Goal: Task Accomplishment & Management: Manage account settings

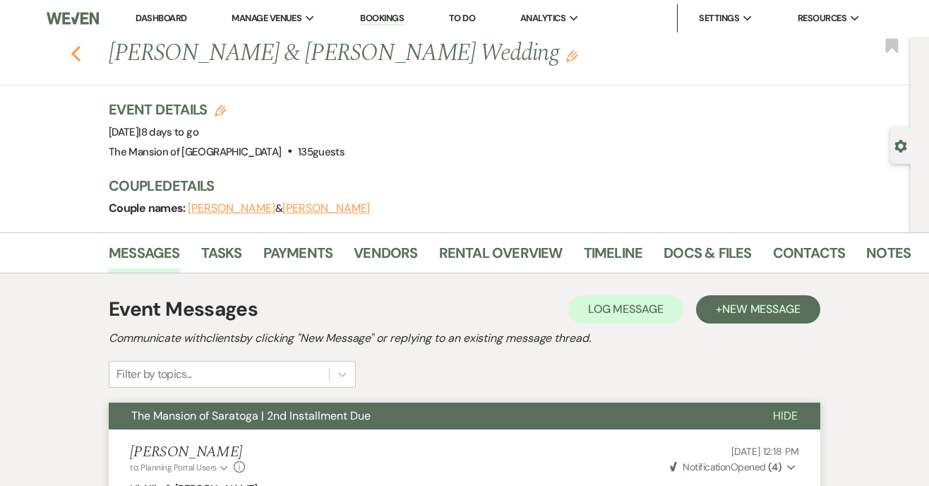
click at [74, 49] on icon "Previous" at bounding box center [76, 53] width 11 height 17
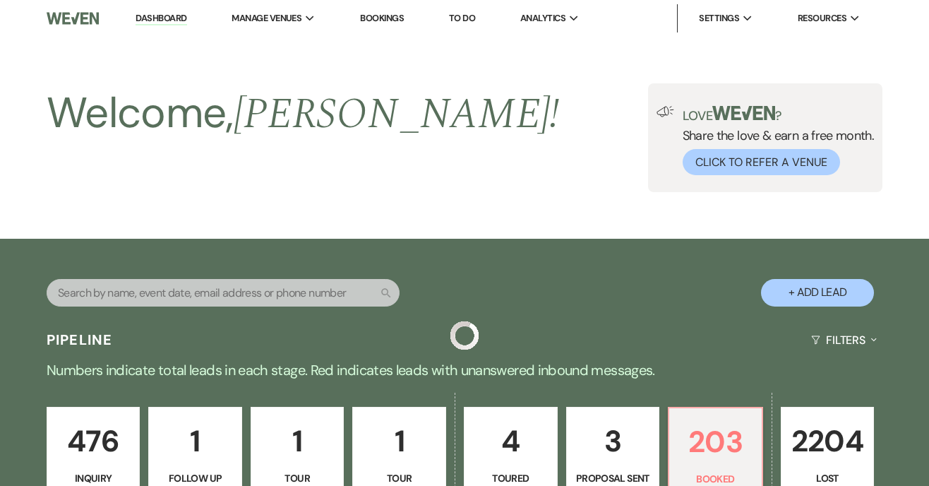
scroll to position [549, 0]
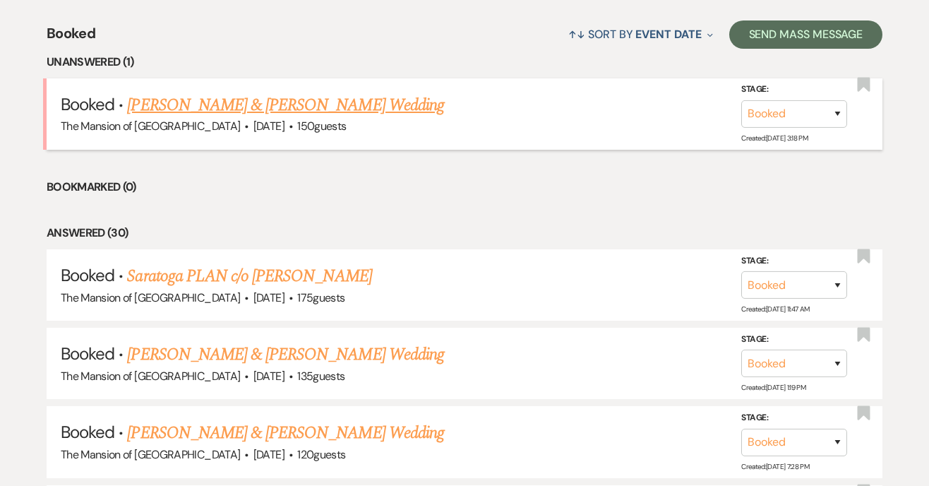
click at [299, 105] on link "[PERSON_NAME] & [PERSON_NAME] Wedding" at bounding box center [285, 105] width 316 height 25
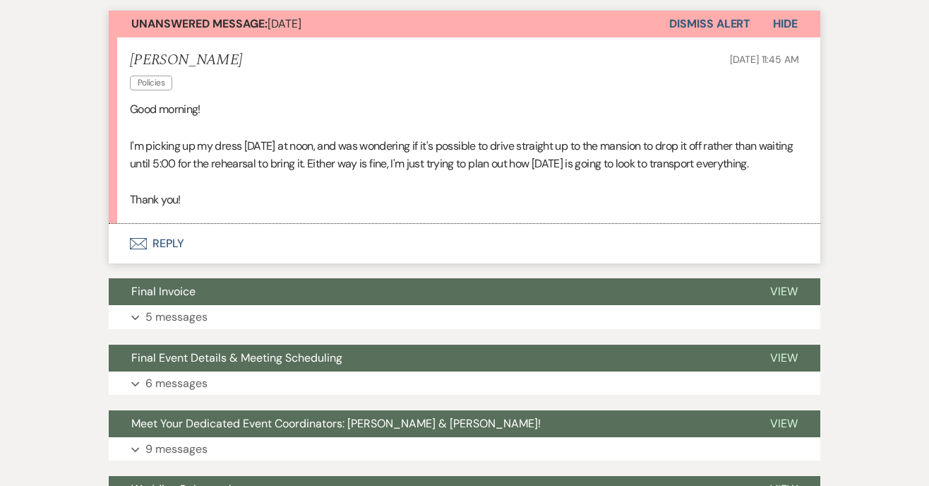
scroll to position [389, 0]
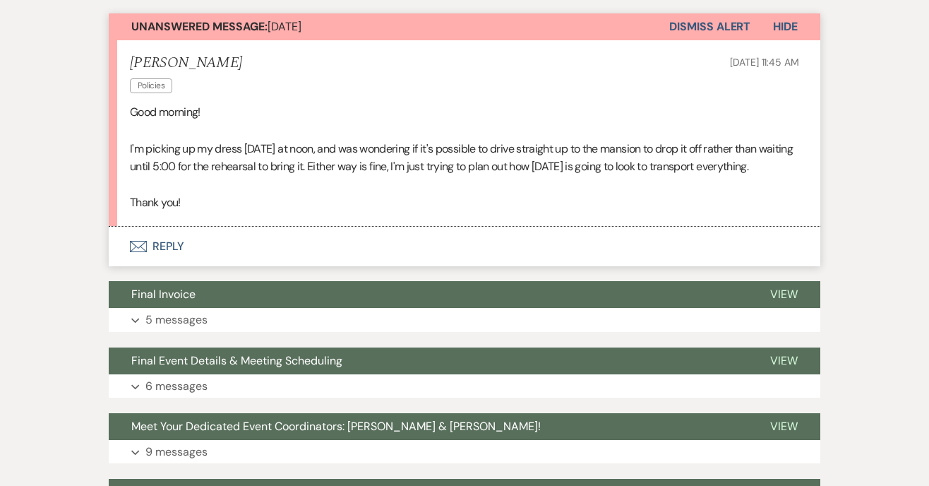
click at [440, 246] on button "Envelope Reply" at bounding box center [465, 247] width 712 height 40
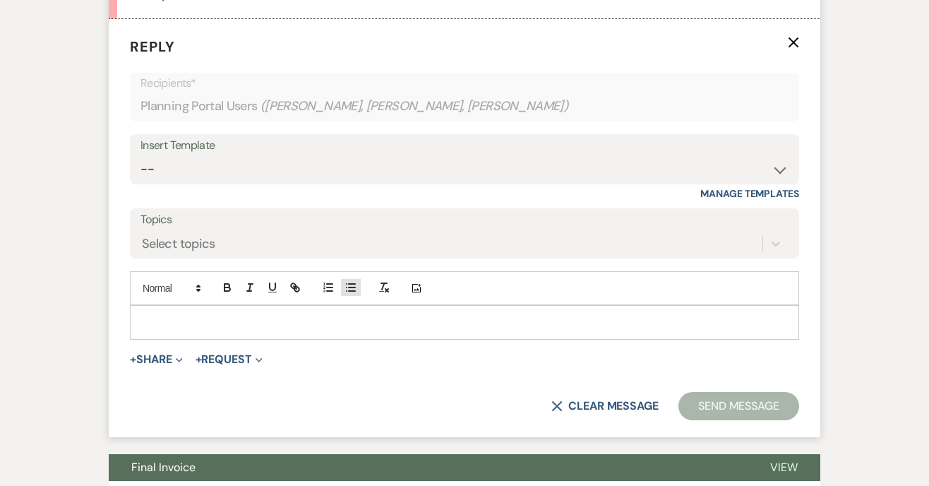
scroll to position [600, 0]
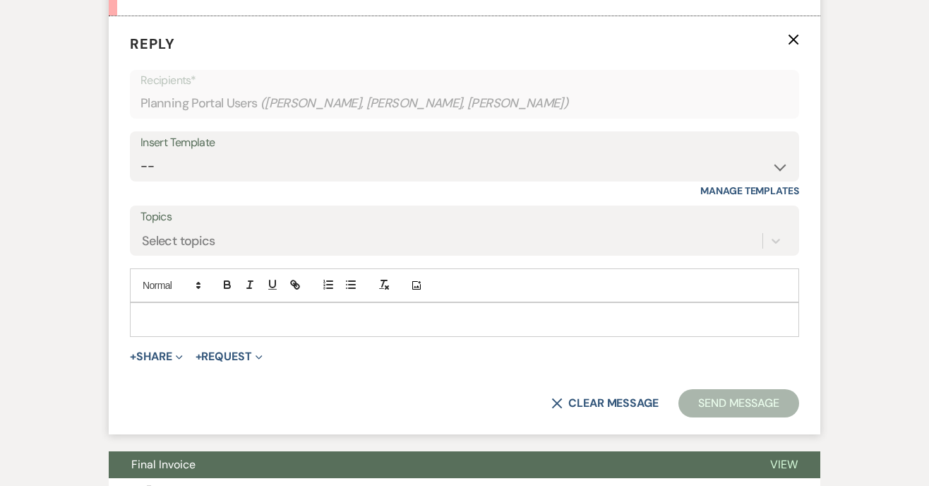
click at [330, 327] on p at bounding box center [464, 319] width 647 height 16
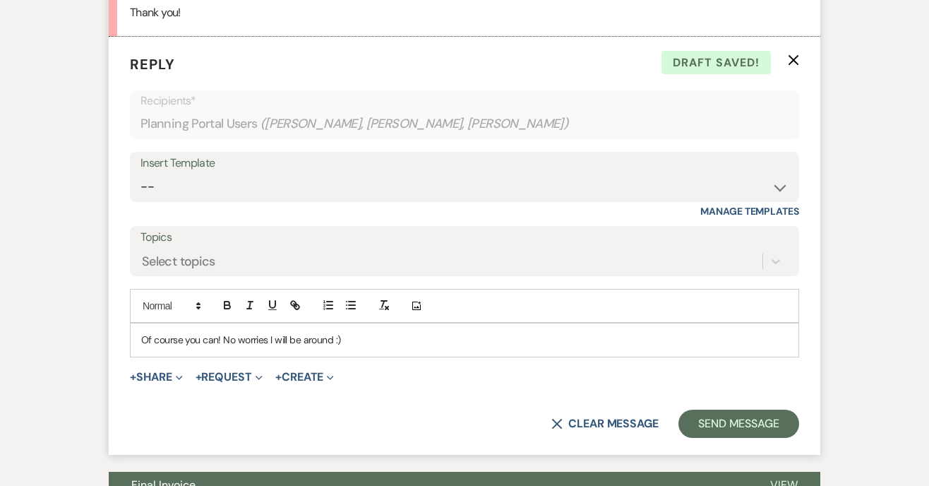
scroll to position [580, 0]
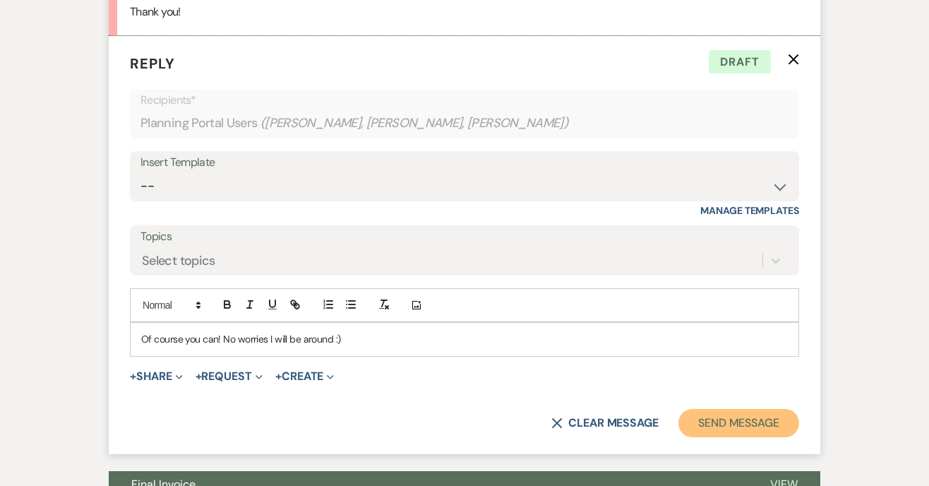
click at [700, 436] on button "Send Message" at bounding box center [739, 423] width 121 height 28
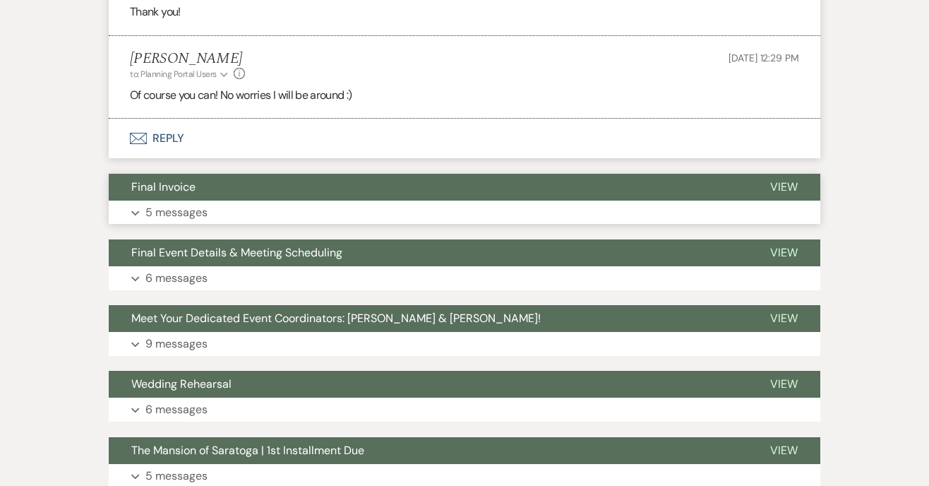
scroll to position [0, 0]
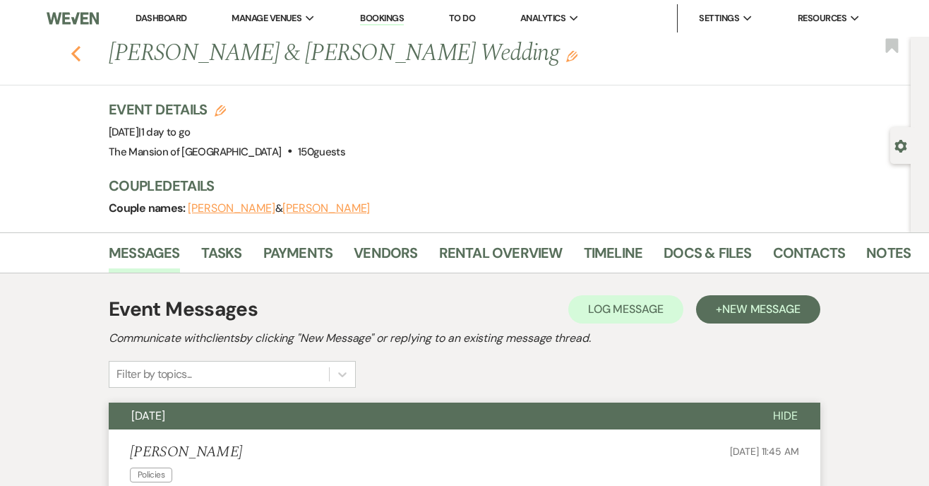
click at [79, 53] on icon "Previous" at bounding box center [76, 53] width 11 height 17
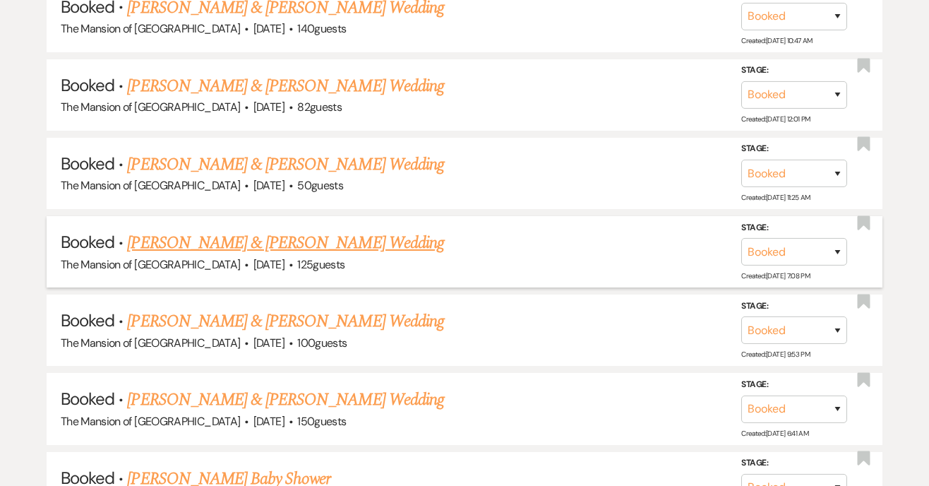
scroll to position [1056, 0]
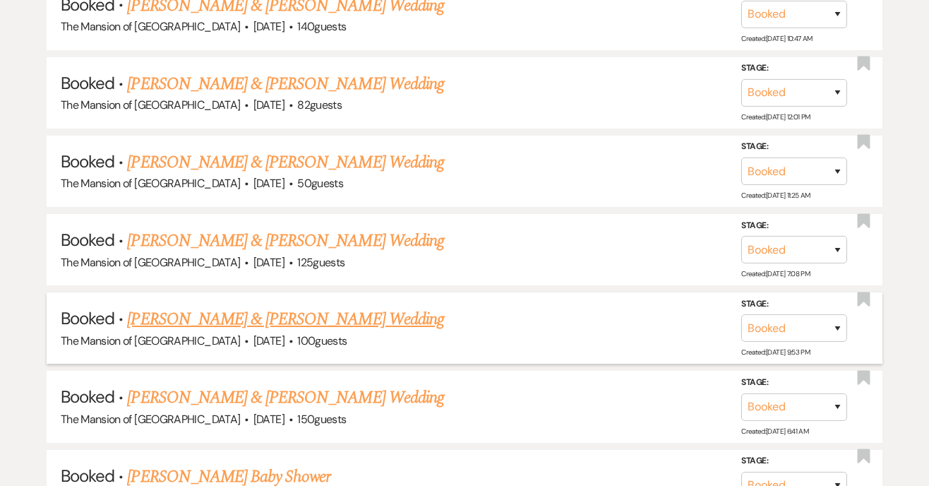
click at [284, 316] on link "[PERSON_NAME] & [PERSON_NAME] Wedding" at bounding box center [285, 318] width 316 height 25
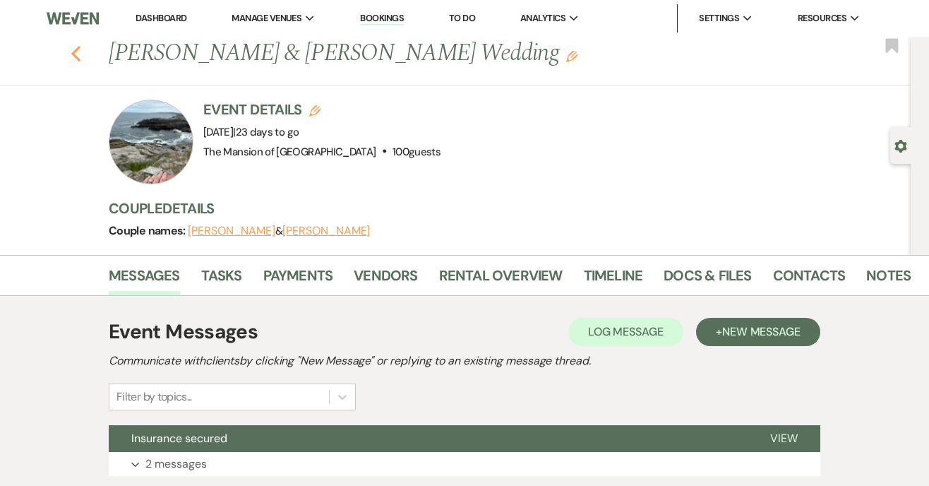
click at [80, 54] on icon "Previous" at bounding box center [76, 53] width 11 height 17
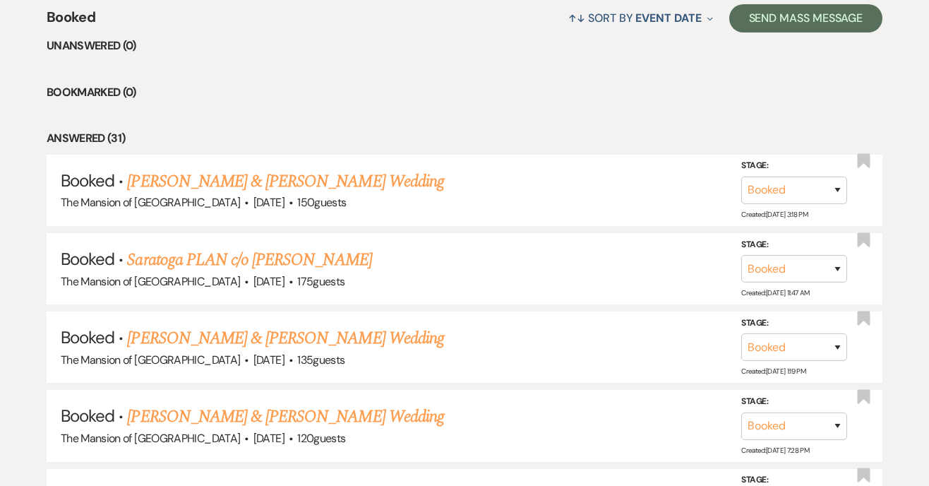
scroll to position [543, 0]
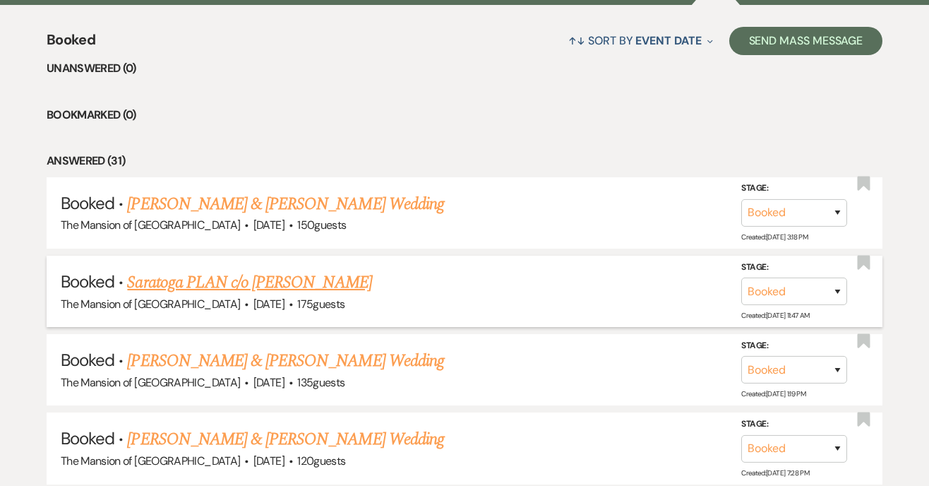
click at [316, 276] on link "Saratoga PLAN c/o [PERSON_NAME]" at bounding box center [249, 282] width 244 height 25
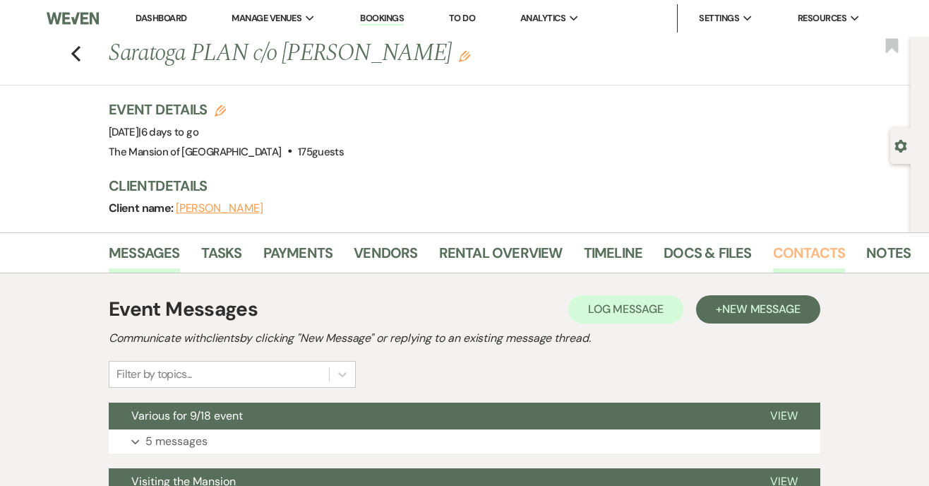
click at [781, 249] on link "Contacts" at bounding box center [809, 257] width 73 height 31
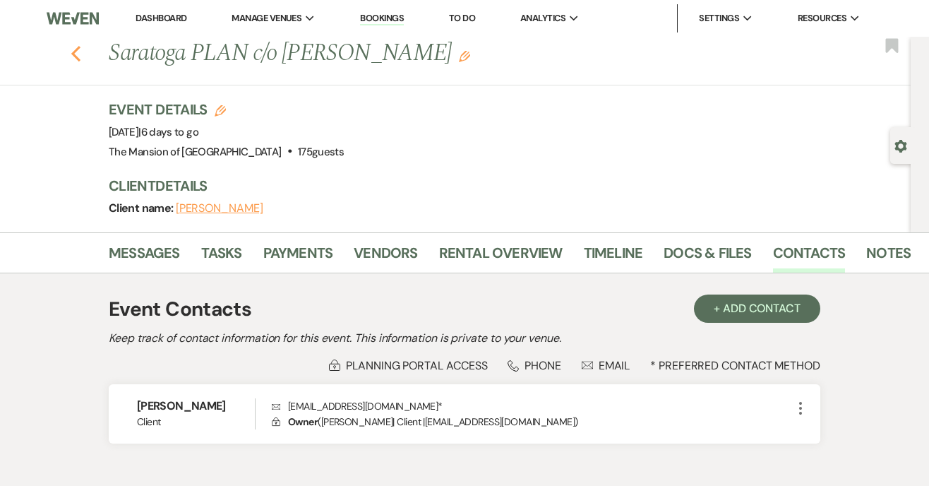
click at [75, 53] on icon "Previous" at bounding box center [76, 53] width 11 height 17
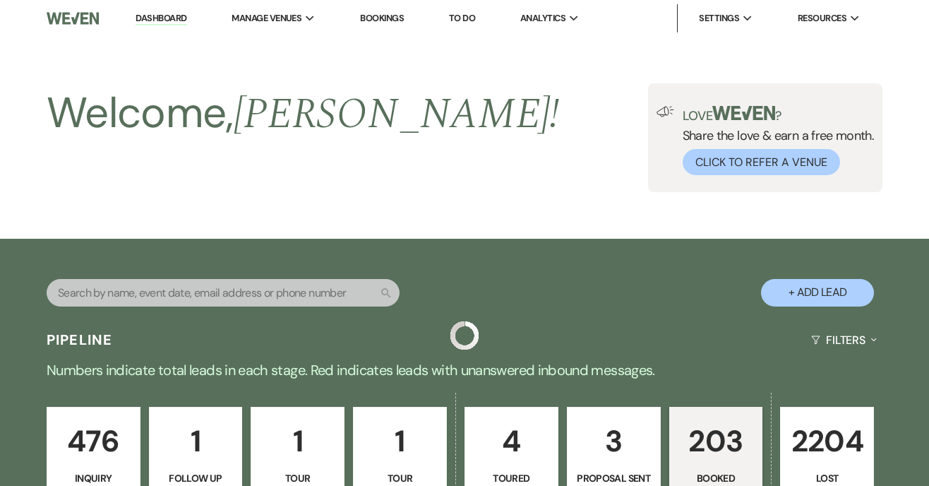
scroll to position [543, 0]
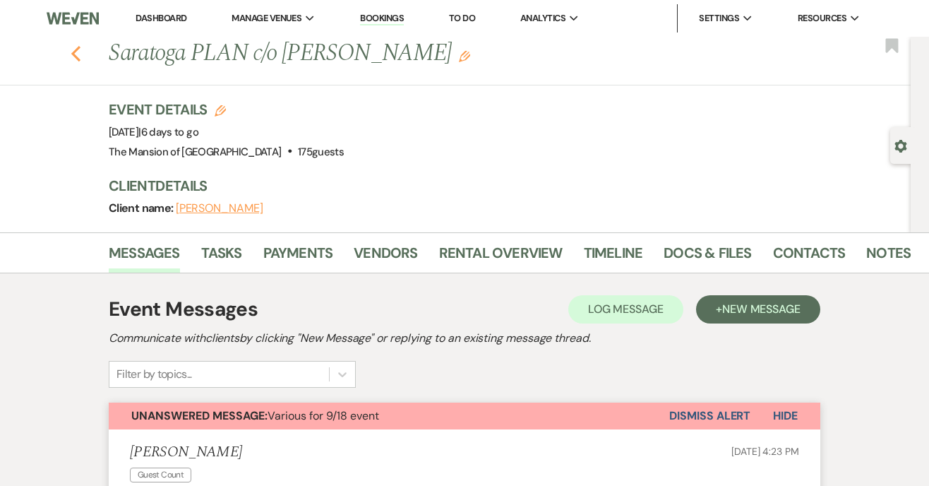
click at [79, 56] on icon "Previous" at bounding box center [76, 53] width 11 height 17
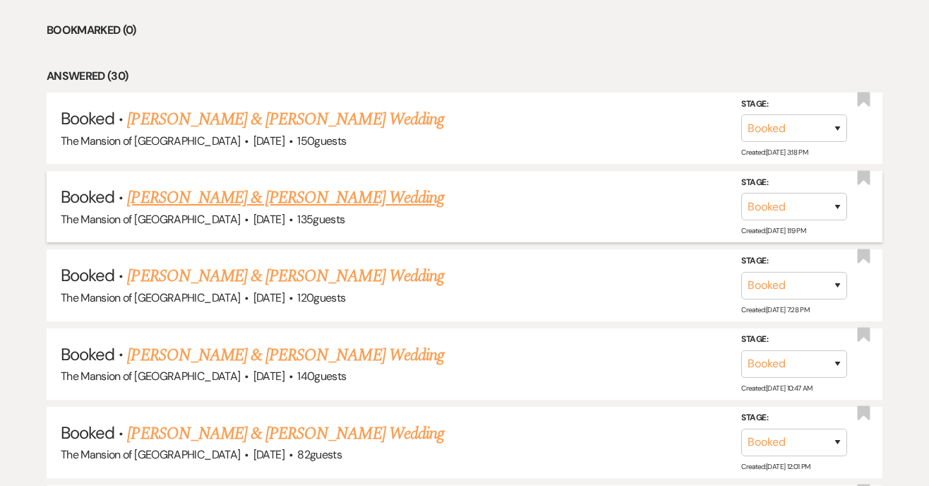
scroll to position [707, 0]
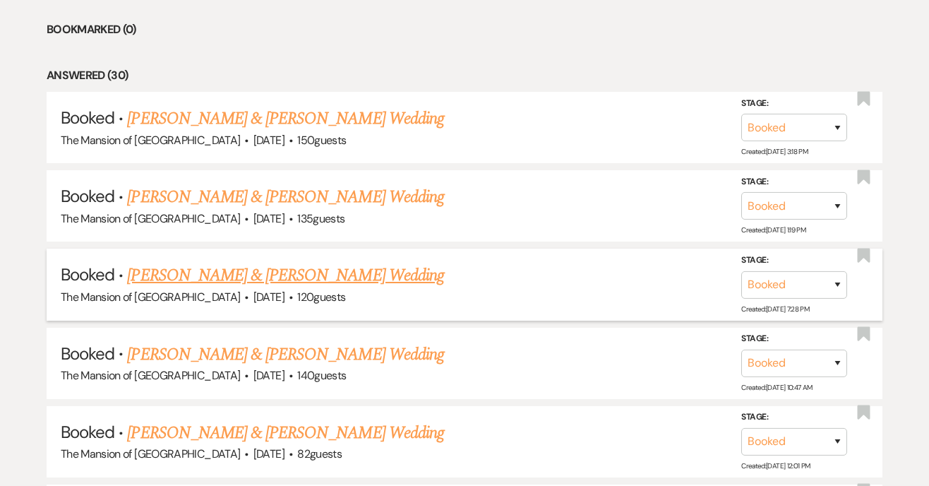
click at [338, 266] on link "[PERSON_NAME] & [PERSON_NAME] Wedding" at bounding box center [285, 275] width 316 height 25
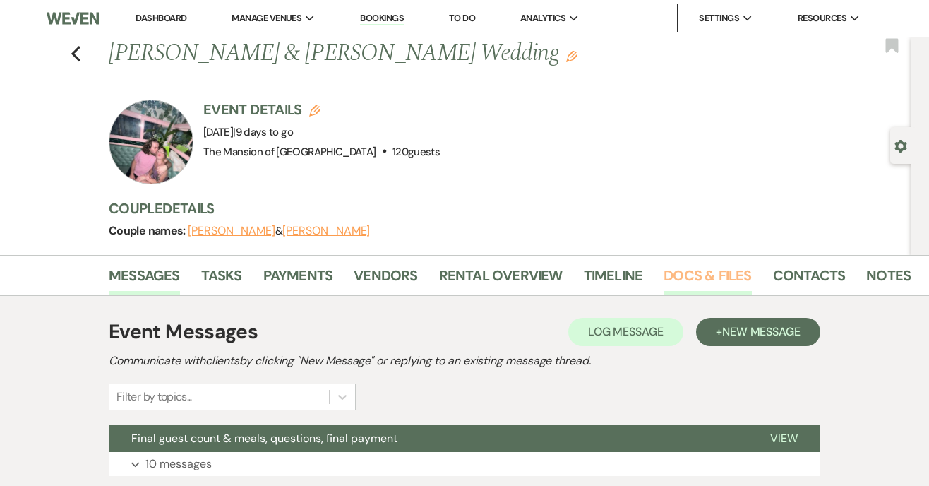
click at [710, 273] on link "Docs & Files" at bounding box center [708, 279] width 88 height 31
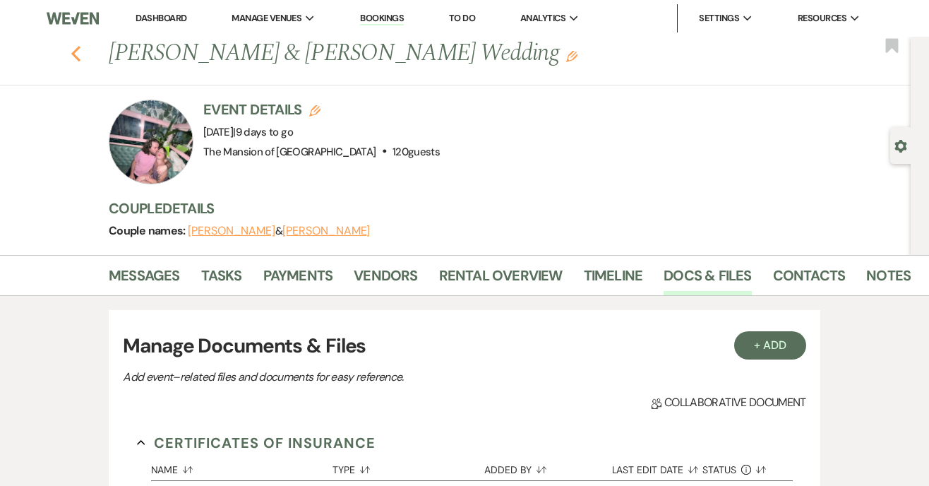
click at [79, 52] on icon "Previous" at bounding box center [76, 53] width 11 height 17
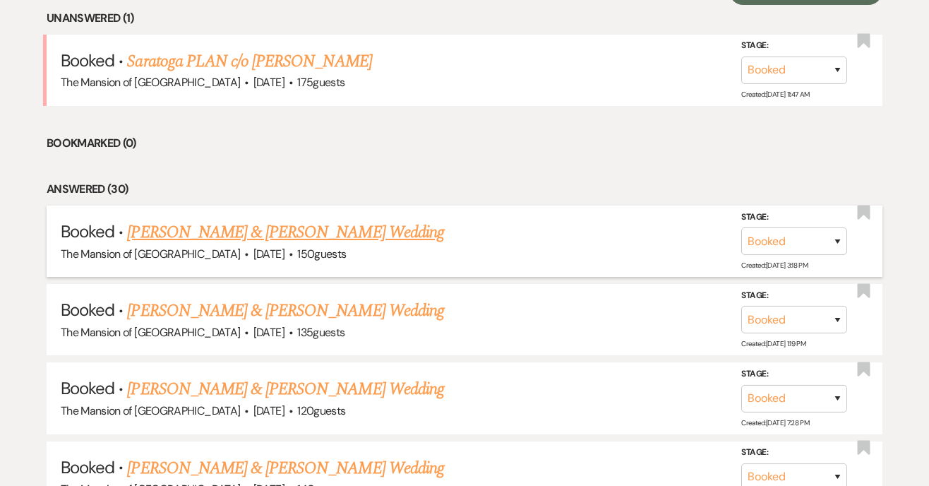
scroll to position [556, 0]
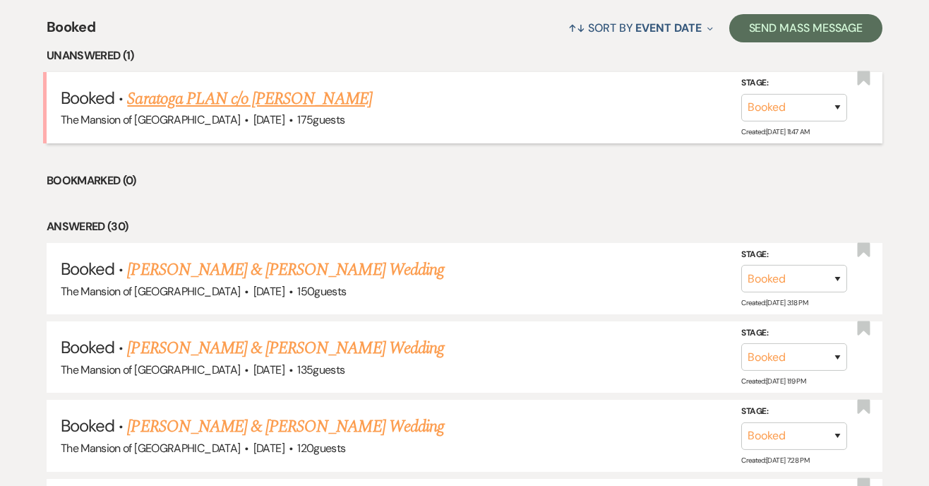
click at [299, 93] on link "Saratoga PLAN c/o [PERSON_NAME]" at bounding box center [249, 98] width 244 height 25
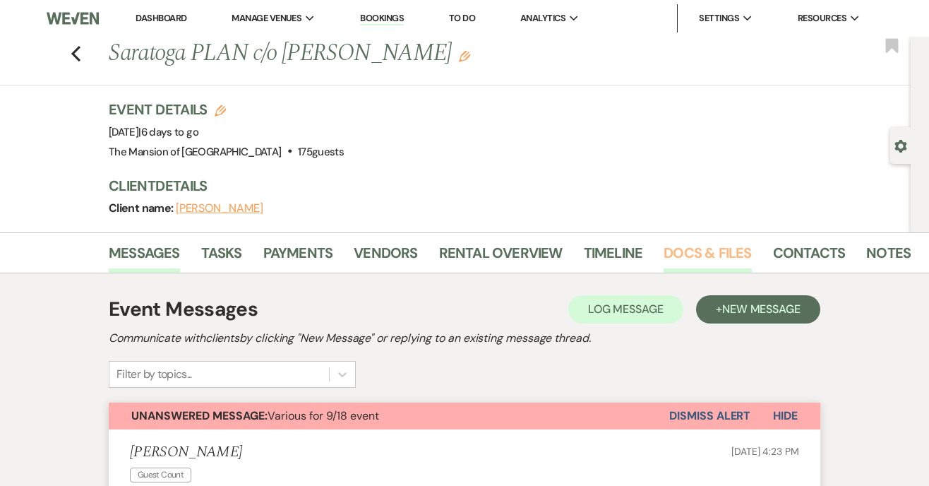
click at [720, 261] on link "Docs & Files" at bounding box center [708, 257] width 88 height 31
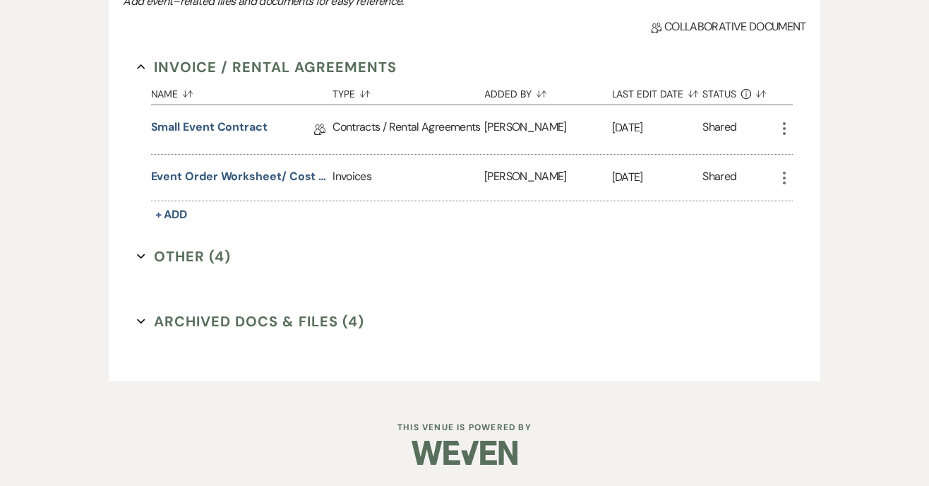
scroll to position [353, 0]
click at [134, 254] on div "Invoice / Rental Agreements Collapse Name Sort Default Type Sort Default Added …" at bounding box center [465, 204] width 684 height 324
click at [141, 255] on icon "Expand" at bounding box center [141, 256] width 8 height 8
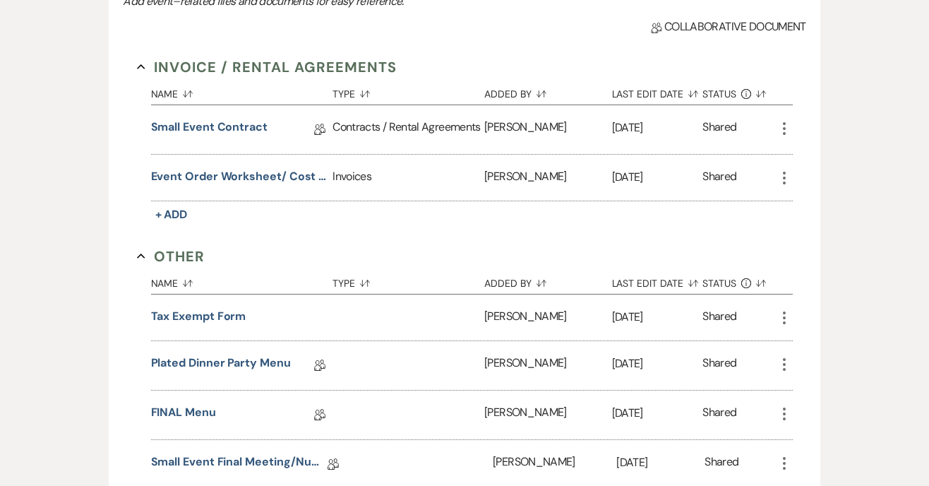
scroll to position [599, 0]
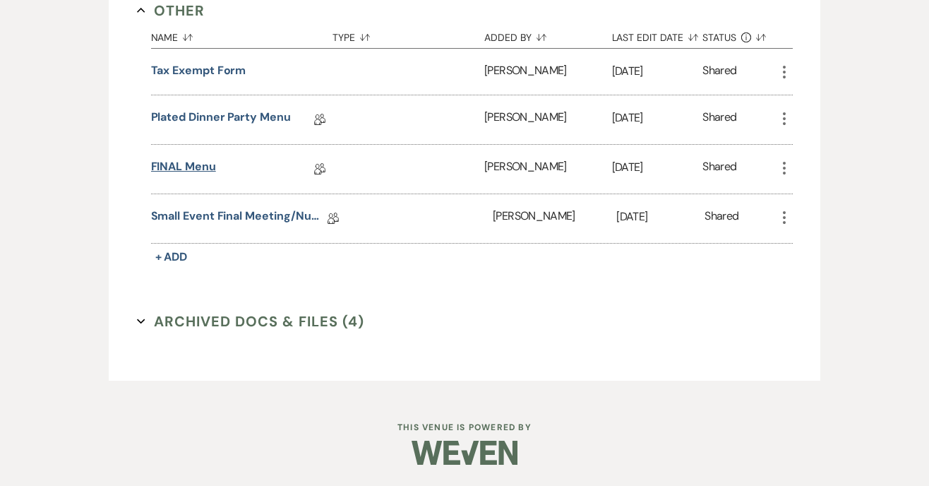
click at [179, 165] on link "FINAL Menu" at bounding box center [183, 169] width 65 height 22
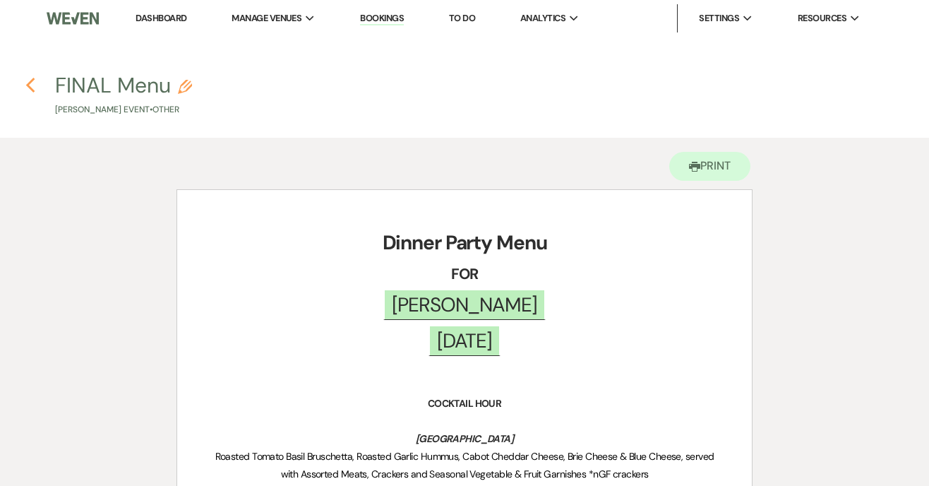
click at [29, 85] on use "button" at bounding box center [30, 86] width 9 height 16
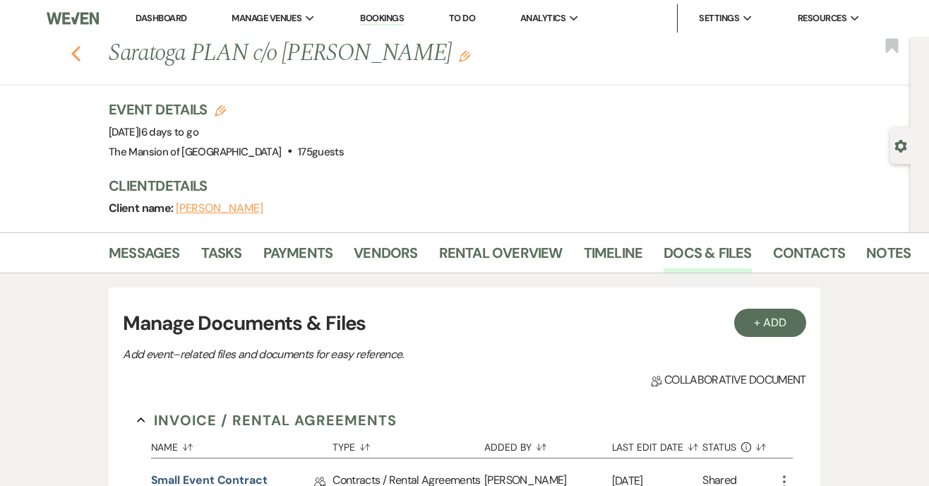
click at [79, 47] on use "button" at bounding box center [75, 54] width 9 height 16
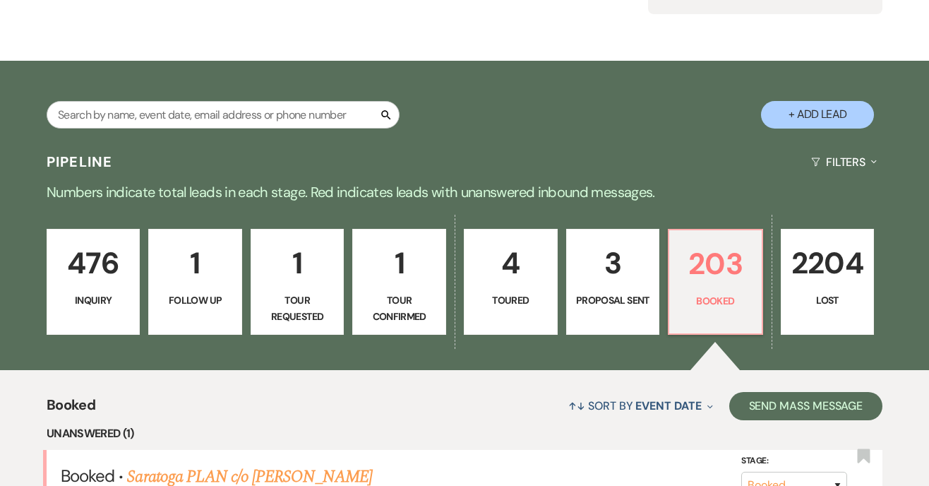
scroll to position [601, 0]
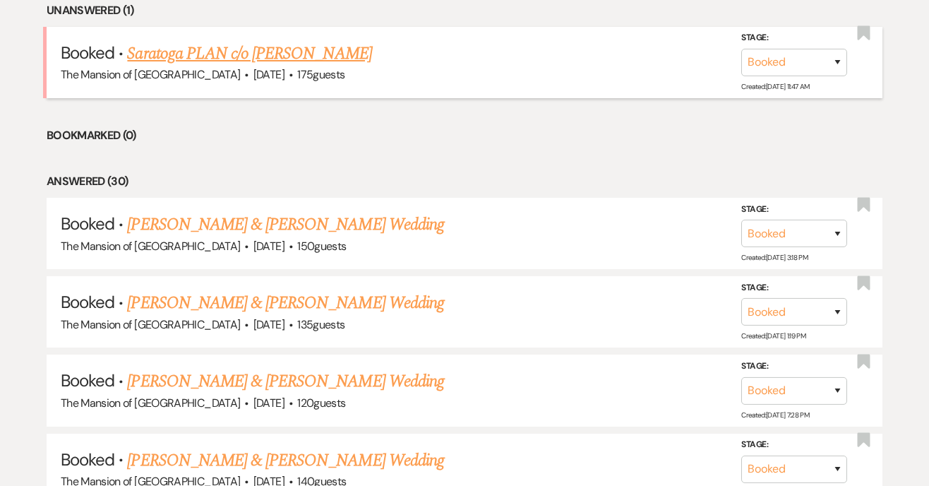
click at [239, 49] on link "Saratoga PLAN c/o [PERSON_NAME]" at bounding box center [249, 53] width 244 height 25
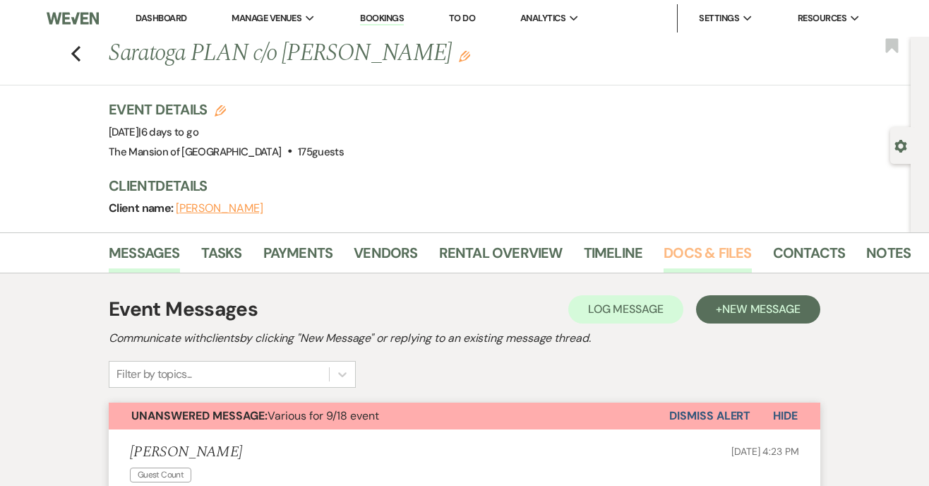
click at [699, 252] on link "Docs & Files" at bounding box center [708, 257] width 88 height 31
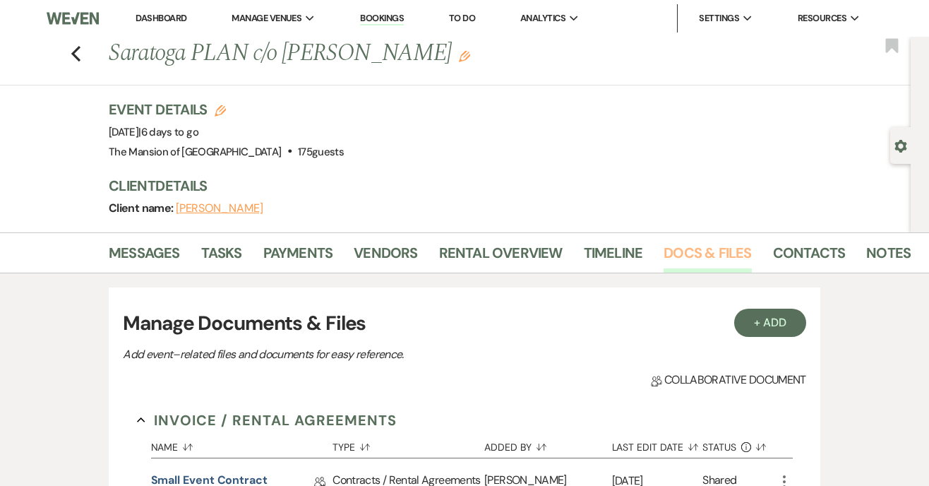
scroll to position [353, 0]
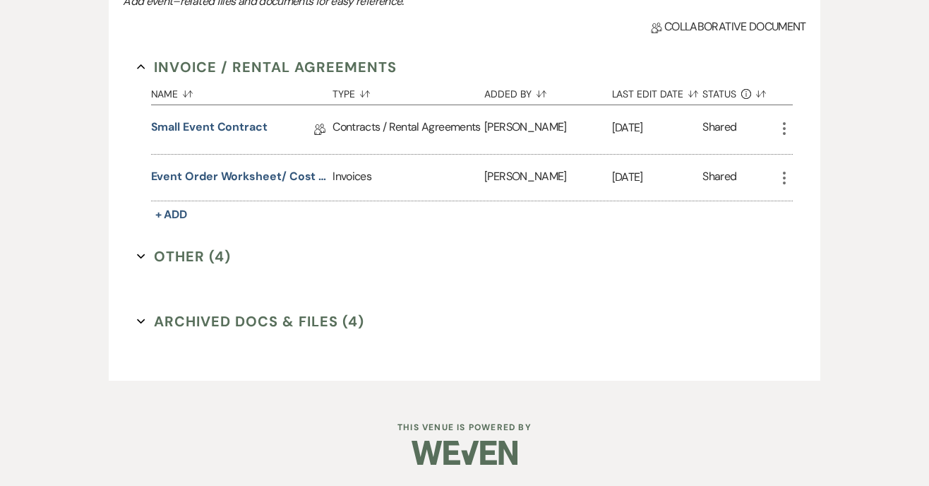
click at [140, 256] on use "button" at bounding box center [141, 256] width 8 height 5
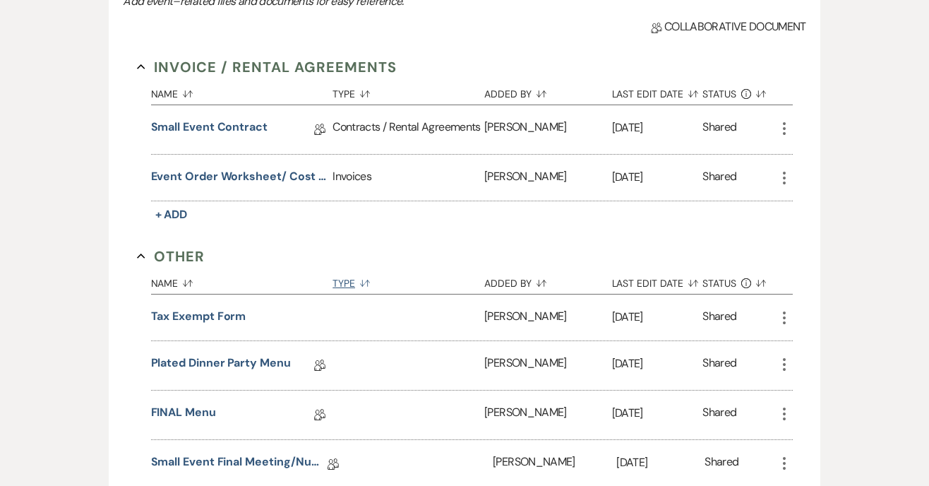
scroll to position [599, 0]
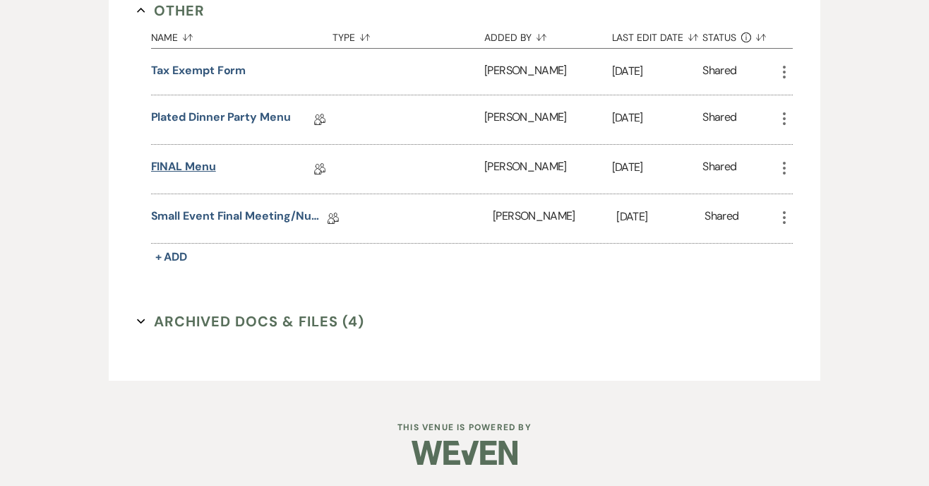
click at [168, 162] on link "FINAL Menu" at bounding box center [183, 169] width 65 height 22
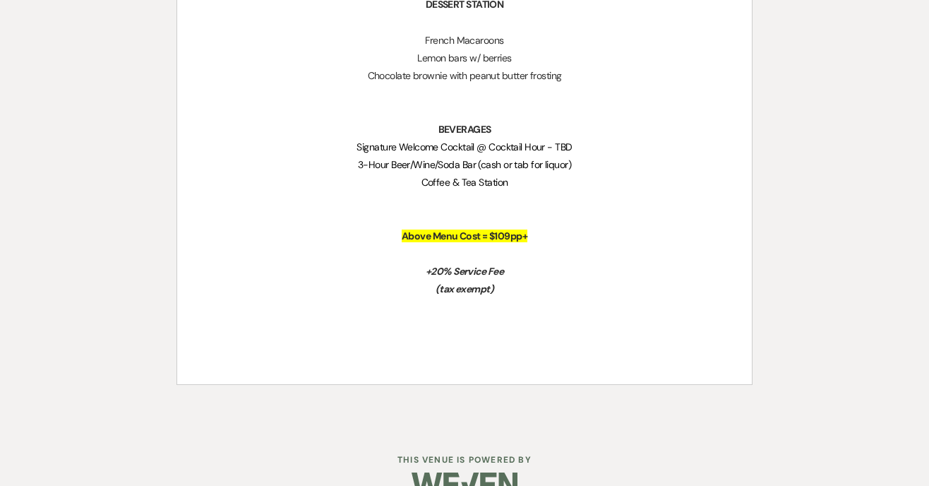
scroll to position [982, 0]
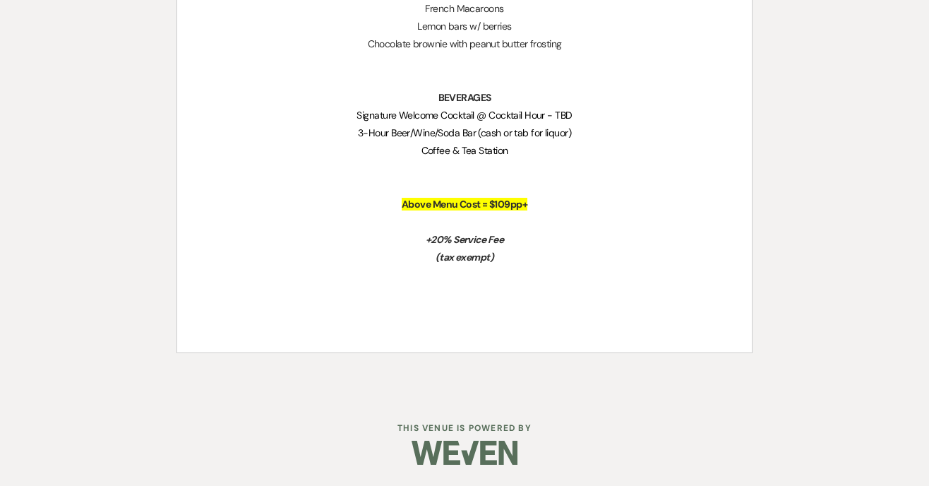
click at [463, 115] on span "Signature Welcome Cocktail @ Cocktail Hour - TBD" at bounding box center [464, 115] width 215 height 13
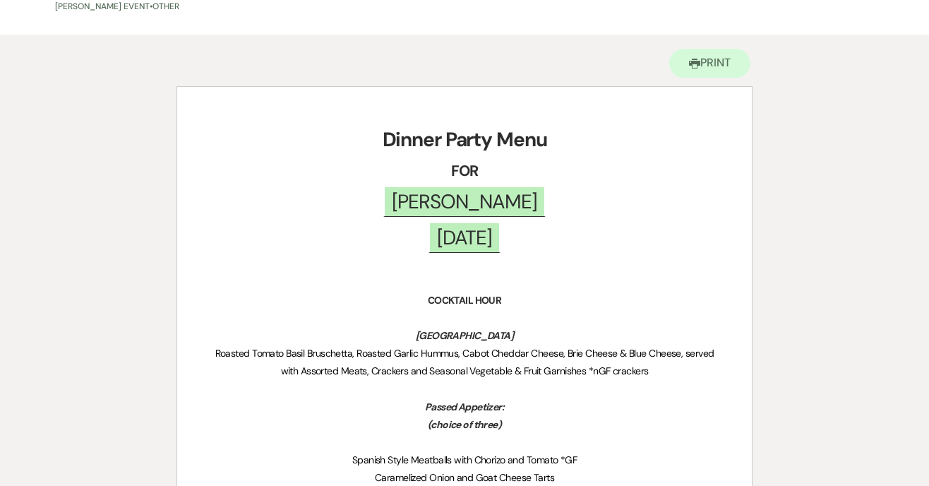
scroll to position [0, 0]
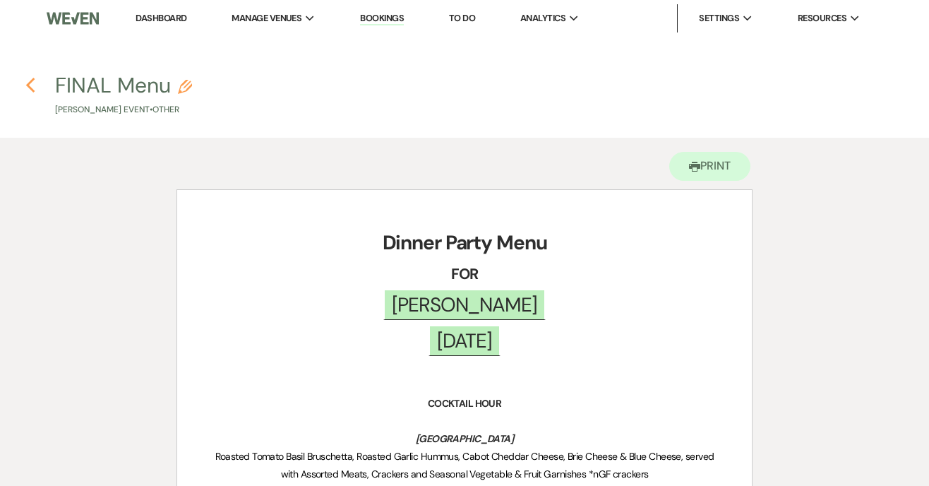
click at [32, 82] on icon "Previous" at bounding box center [30, 85] width 11 height 17
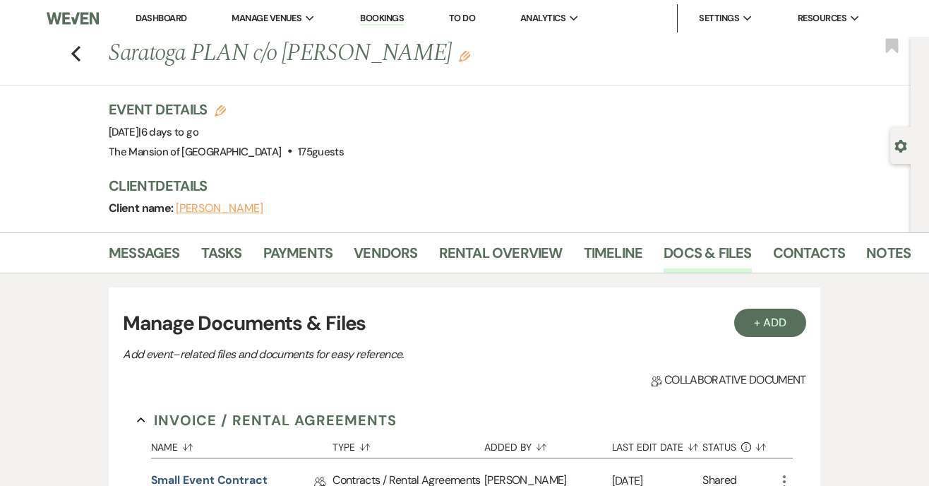
scroll to position [353, 0]
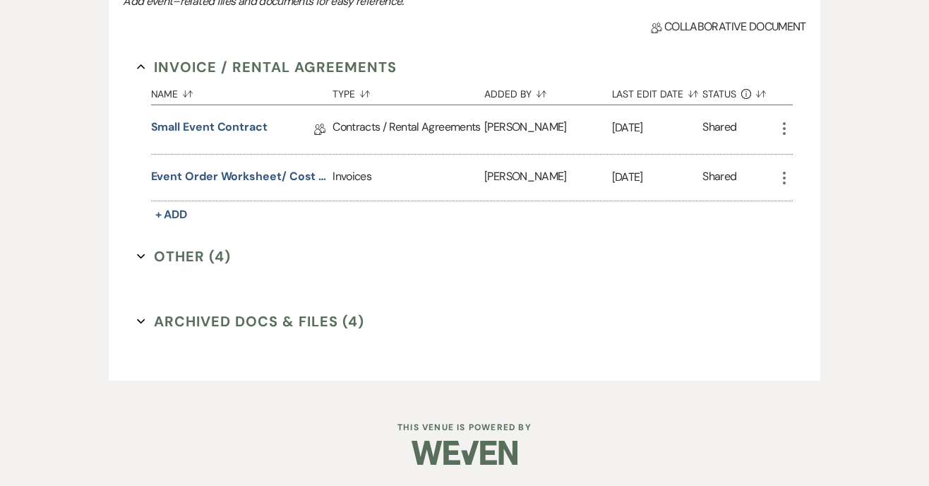
click at [141, 256] on icon "Expand" at bounding box center [141, 256] width 8 height 8
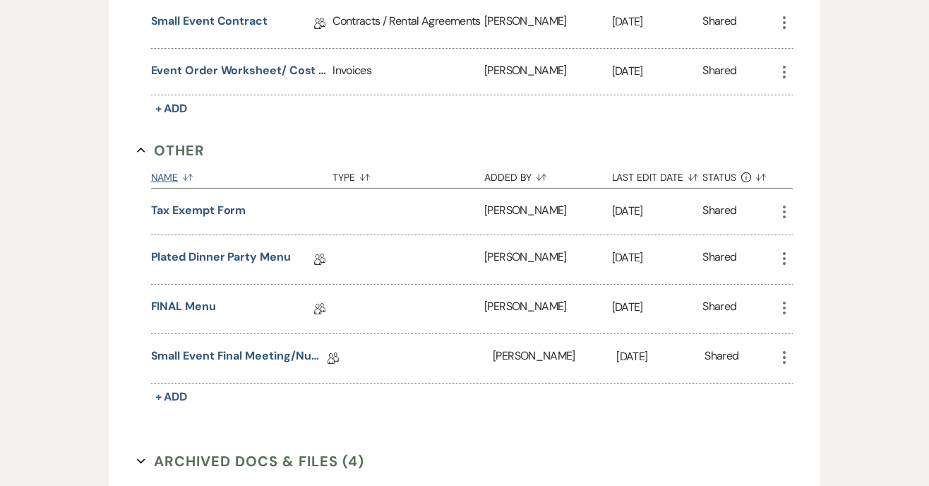
scroll to position [461, 0]
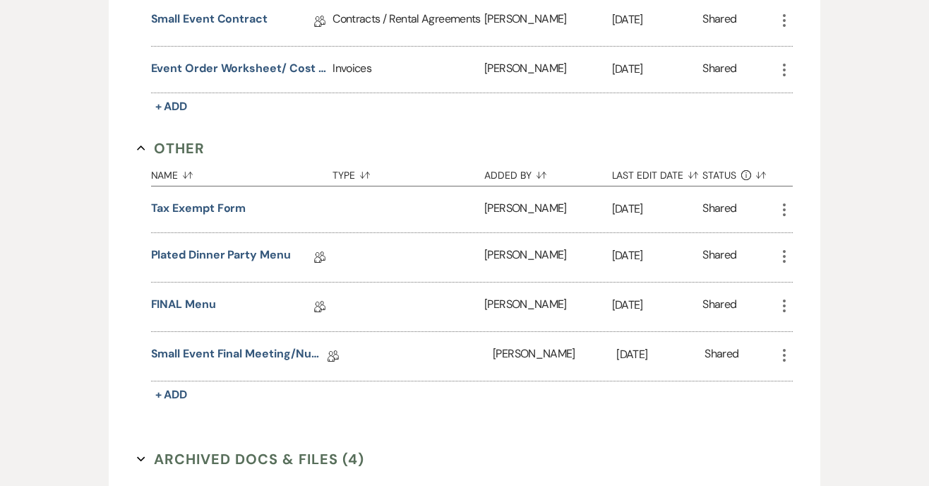
click at [792, 261] on icon "More" at bounding box center [784, 256] width 17 height 17
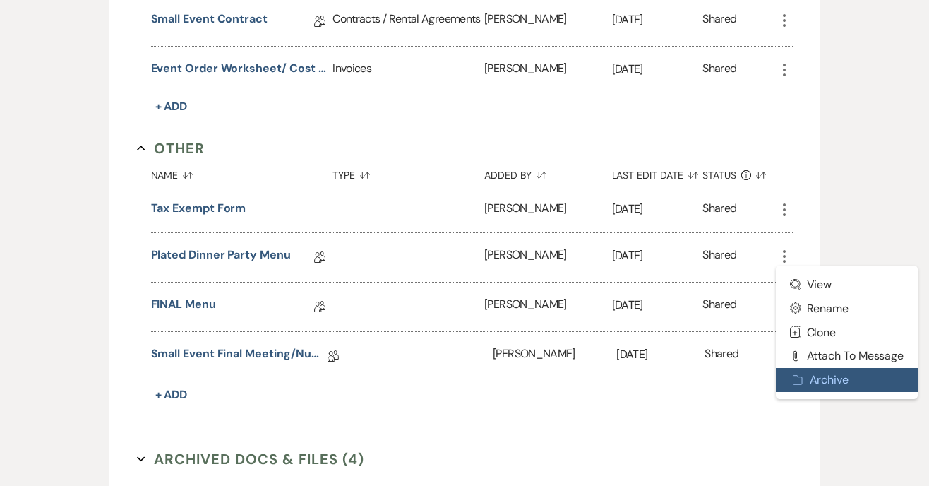
click at [829, 377] on button "Archive Archive" at bounding box center [847, 380] width 143 height 24
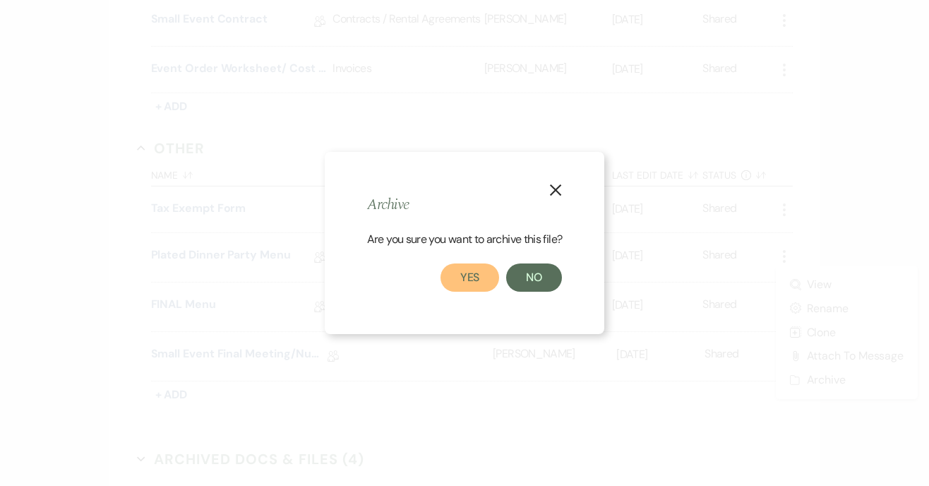
click at [473, 279] on button "Yes" at bounding box center [470, 277] width 59 height 28
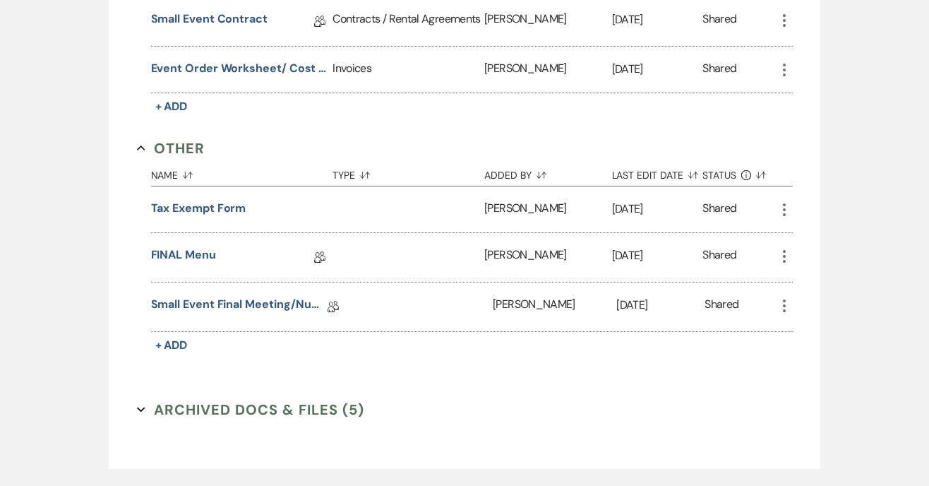
click at [785, 262] on use "button" at bounding box center [784, 256] width 3 height 13
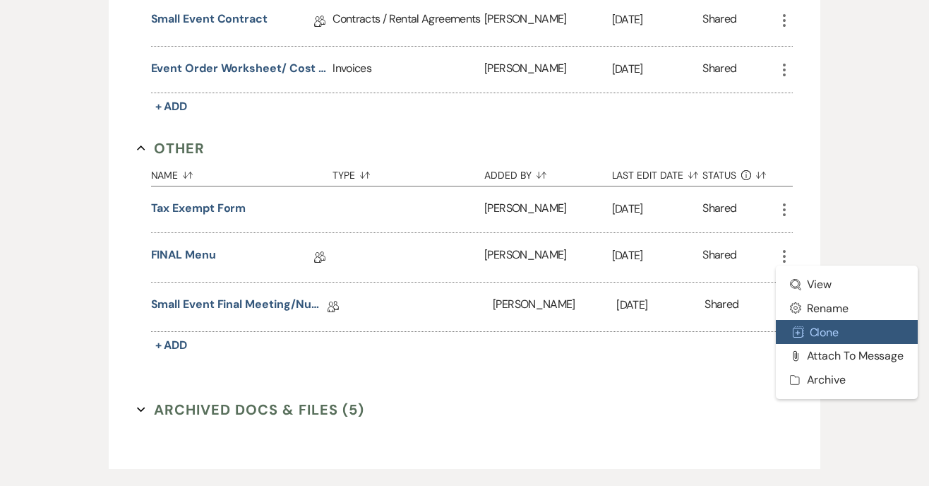
click at [798, 337] on use "button" at bounding box center [798, 331] width 11 height 11
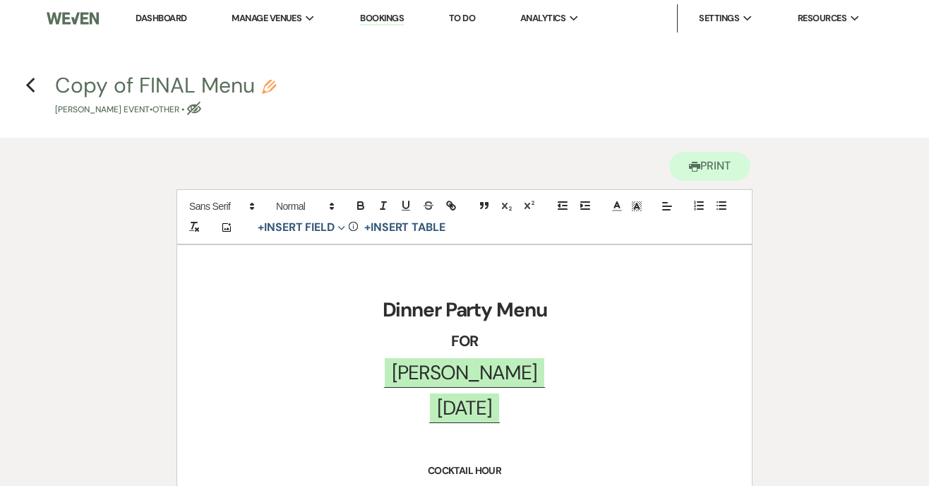
click at [275, 84] on div "Copy of FINAL Menu Pencil [PERSON_NAME] Event • Other • Eye Blocked" at bounding box center [469, 96] width 828 height 42
click at [268, 83] on use "button" at bounding box center [269, 87] width 14 height 14
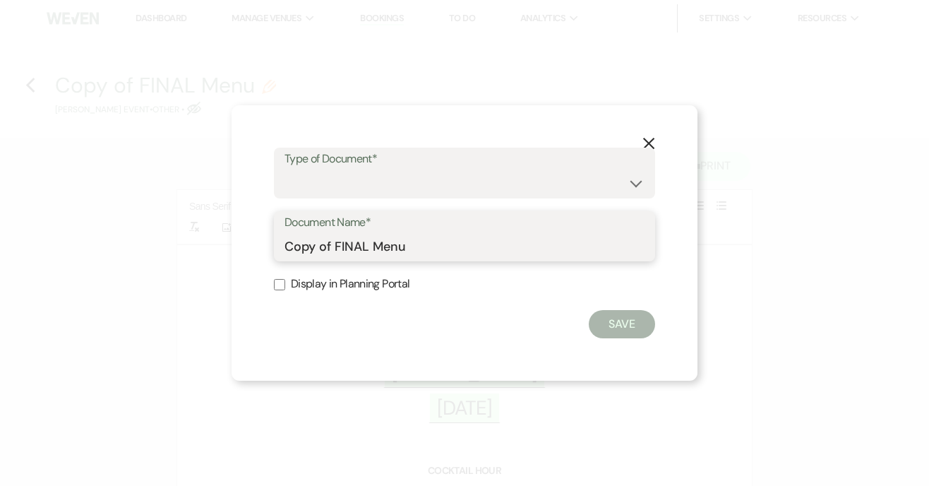
click at [285, 248] on input "Copy of FINAL Menu" at bounding box center [465, 246] width 360 height 28
type input "Mansion Copy of FINAL Menu"
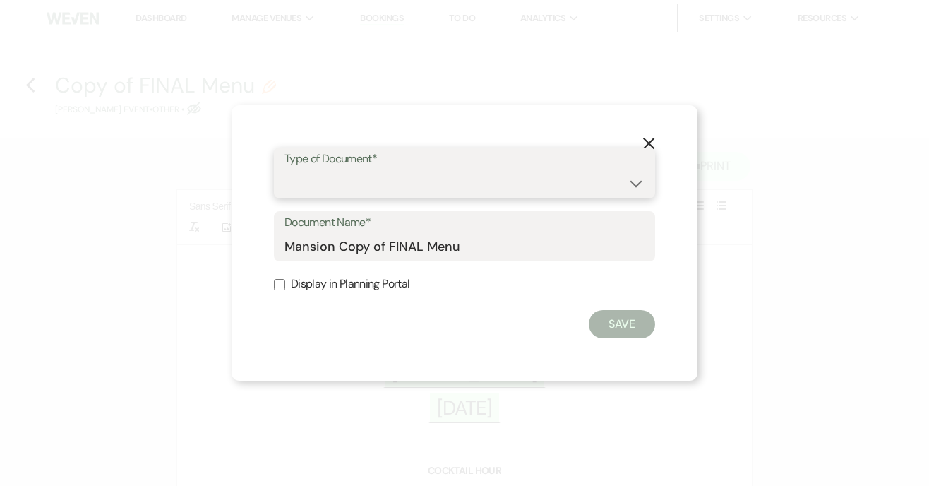
click at [367, 191] on select "Special Event Insurance Vendor Certificate of Insurance Contracts / Rental Agre…" at bounding box center [465, 183] width 360 height 28
select select "0"
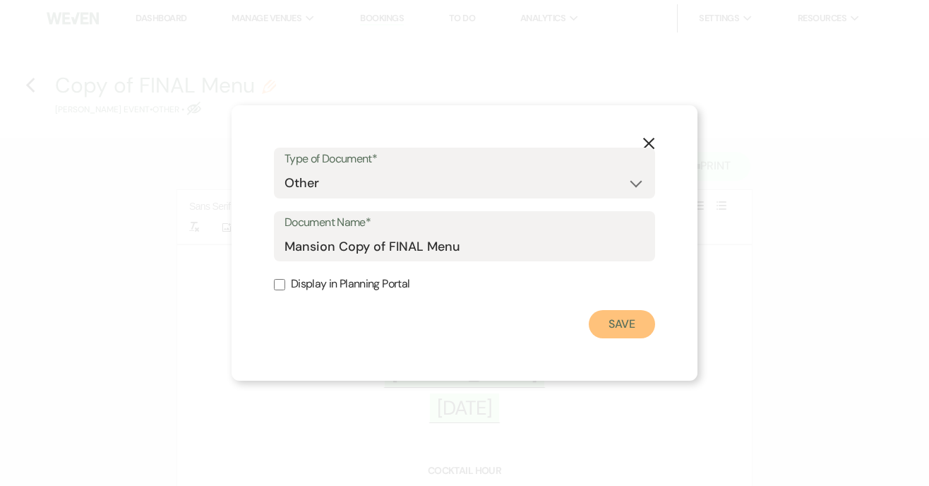
click at [614, 332] on button "Save" at bounding box center [622, 324] width 66 height 28
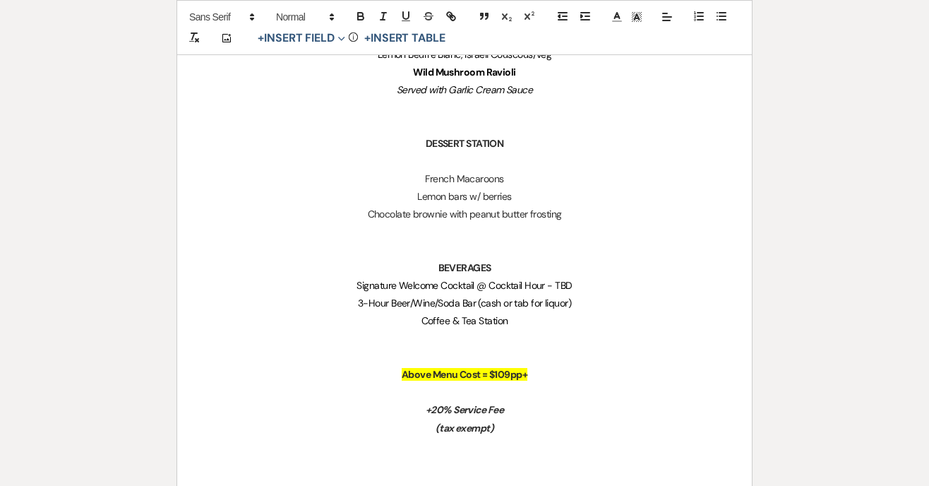
scroll to position [1048, 0]
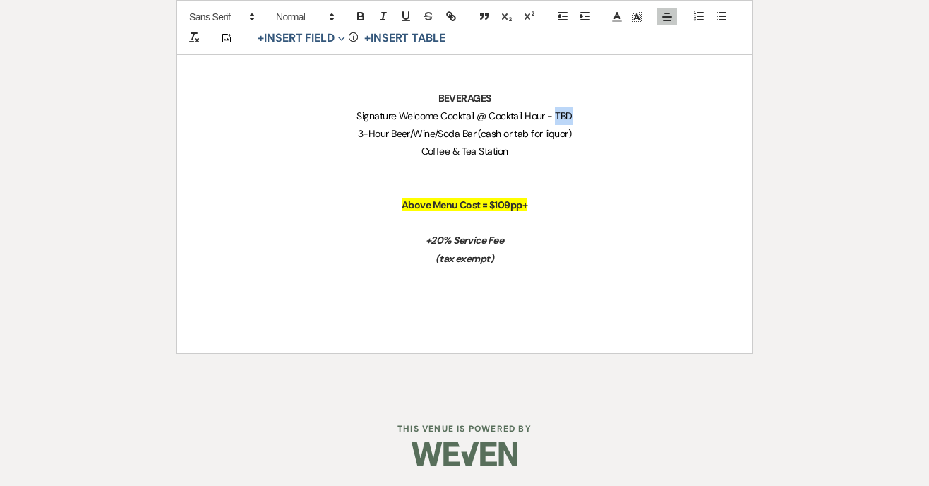
drag, startPoint x: 572, startPoint y: 114, endPoint x: 556, endPoint y: 114, distance: 16.2
click at [556, 114] on span "Signature Welcome Cocktail @ Cocktail Hour - TBD" at bounding box center [464, 115] width 215 height 13
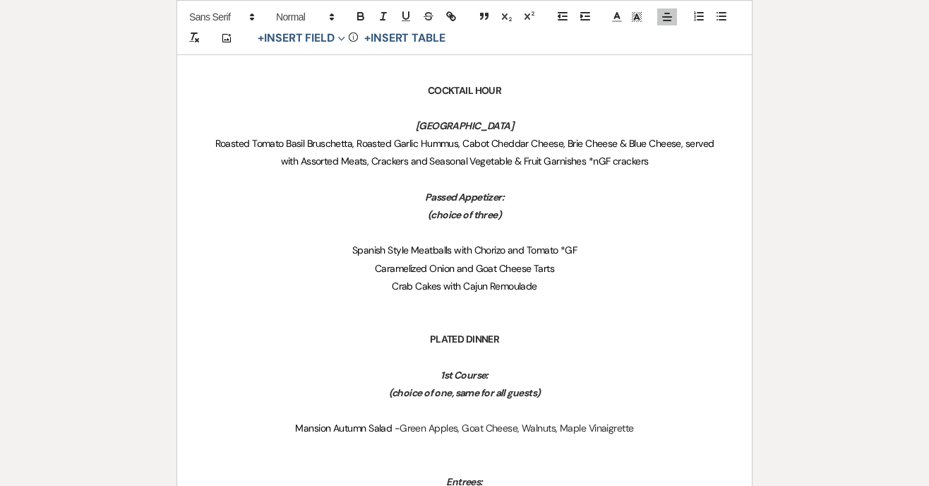
scroll to position [0, 0]
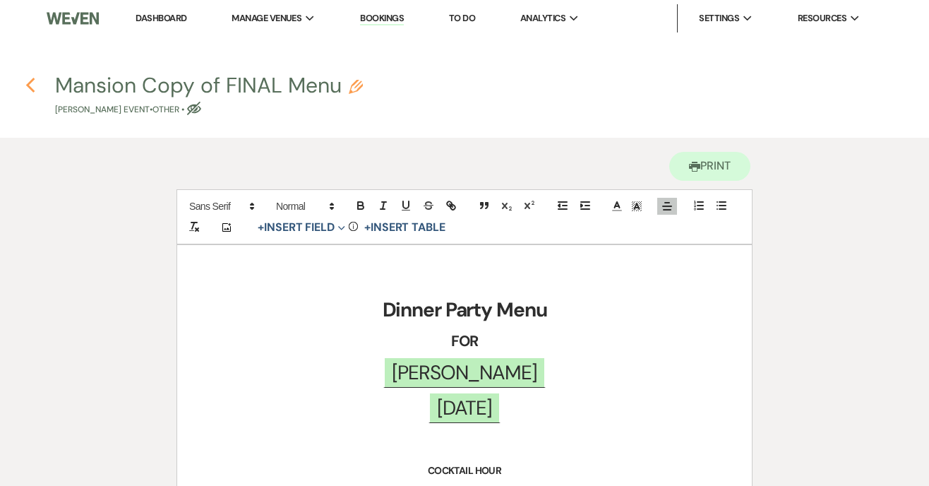
click at [32, 85] on icon "Previous" at bounding box center [30, 85] width 11 height 17
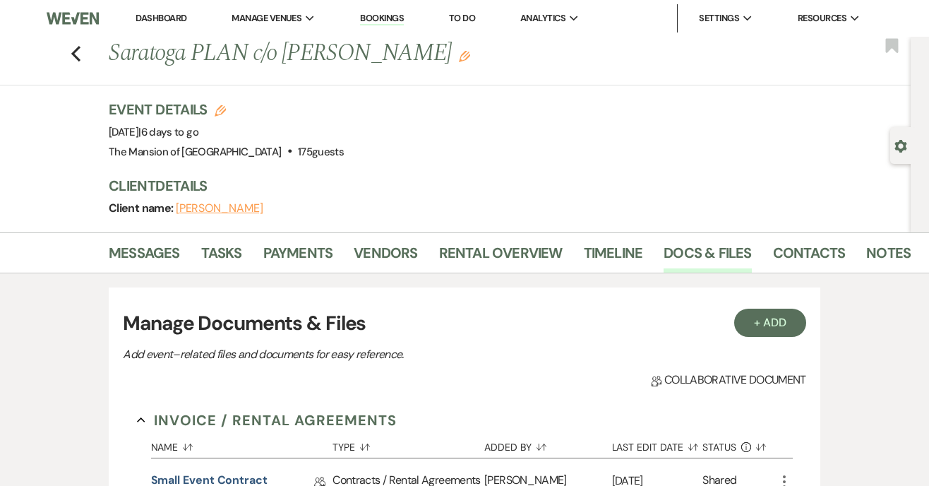
scroll to position [353, 0]
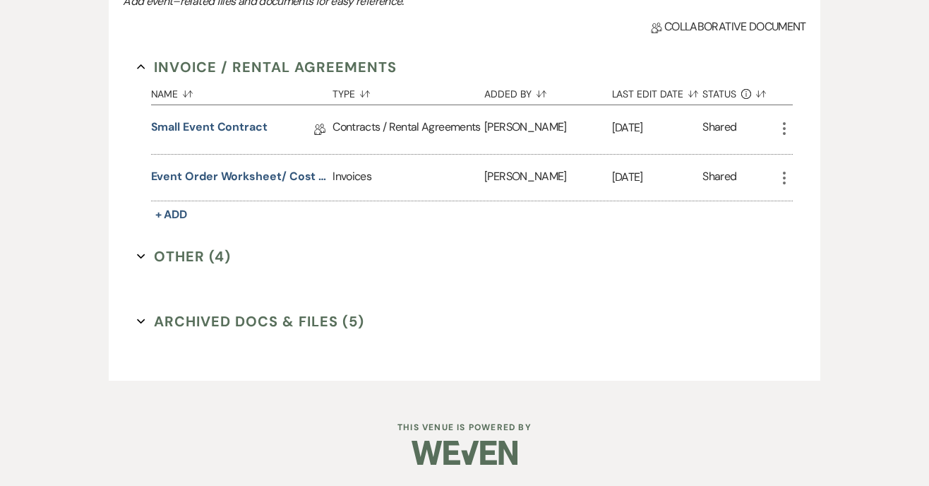
click at [143, 254] on use "button" at bounding box center [141, 256] width 8 height 5
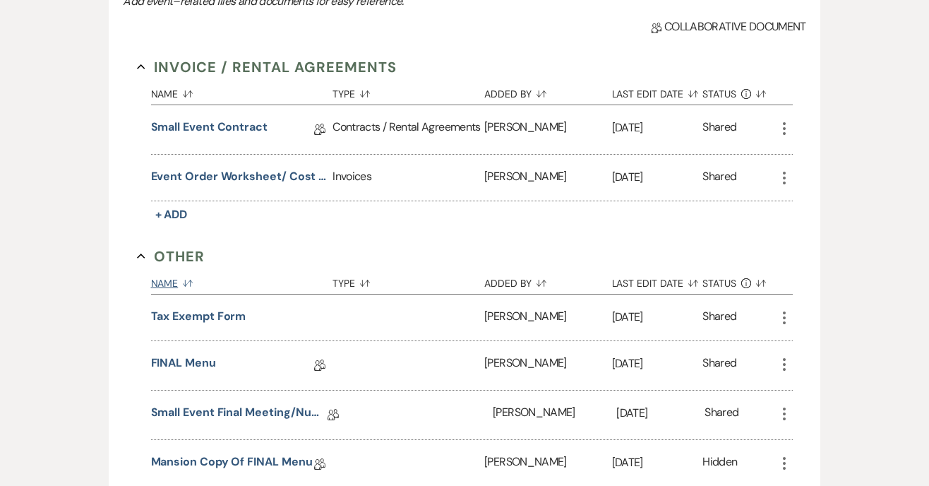
scroll to position [502, 0]
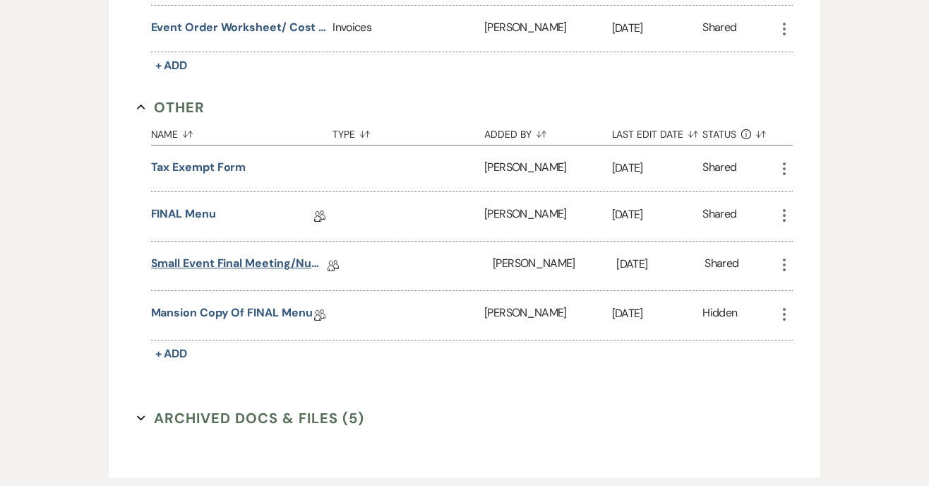
click at [219, 262] on link "Small Event Final Meeting/Numbers Doc" at bounding box center [239, 266] width 177 height 22
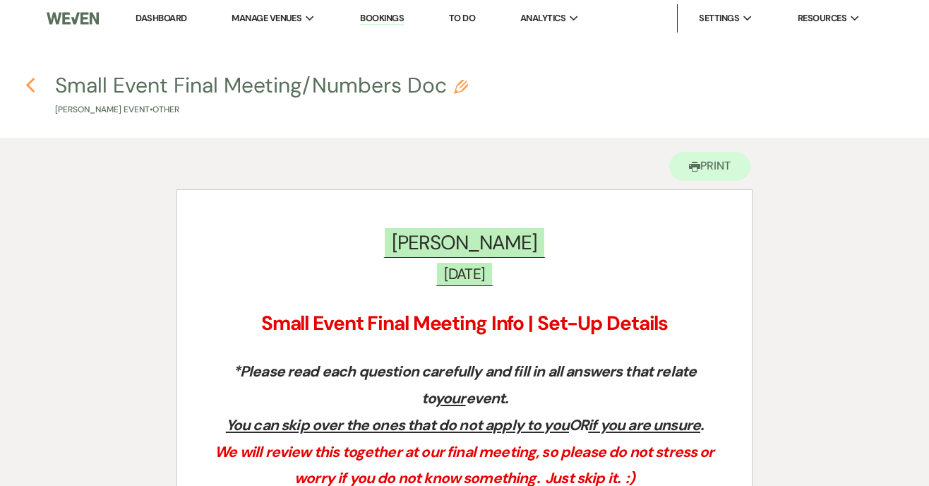
click at [30, 87] on use "button" at bounding box center [30, 86] width 9 height 16
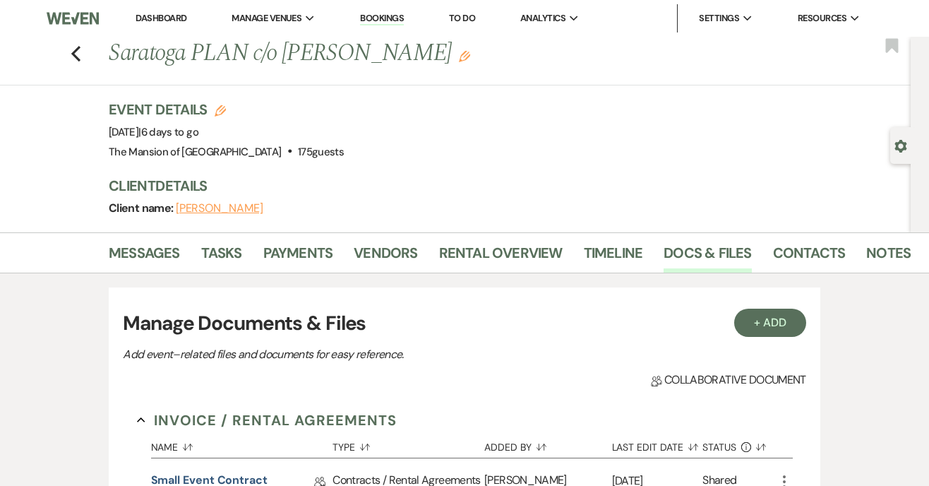
scroll to position [353, 0]
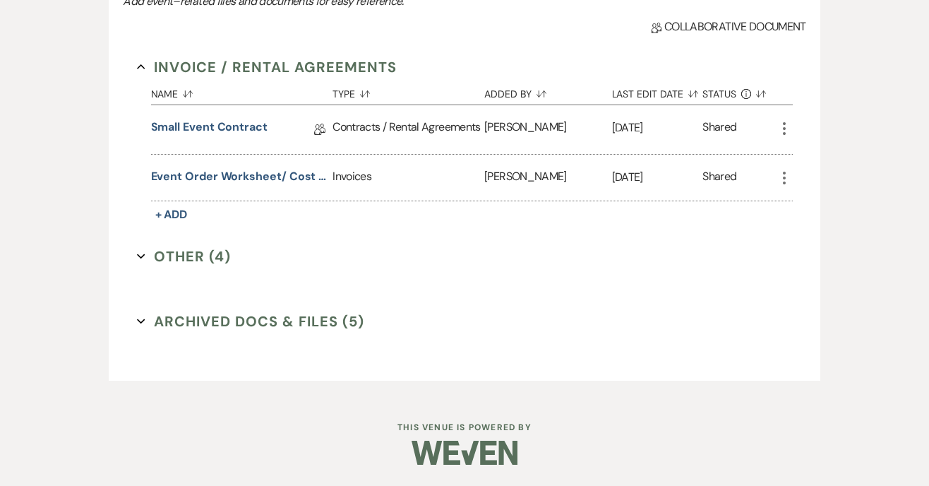
click at [137, 263] on button "Other (4) Expand" at bounding box center [184, 256] width 95 height 21
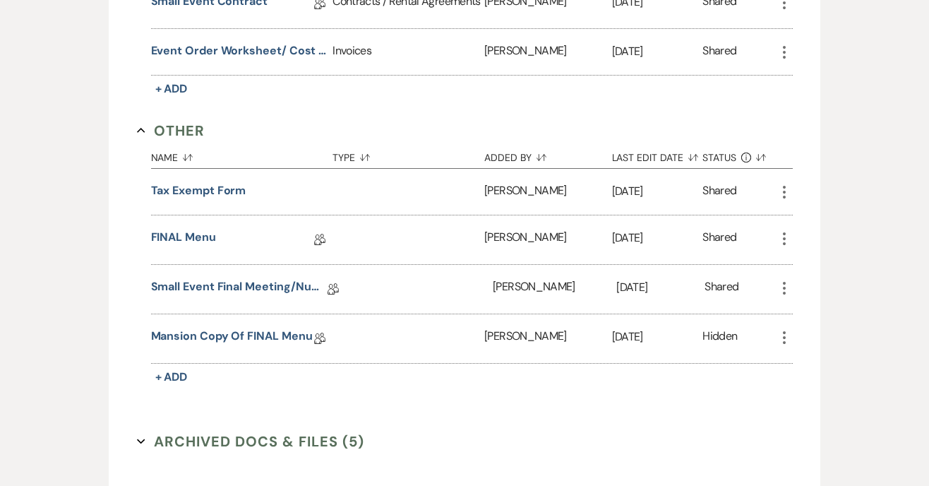
scroll to position [503, 0]
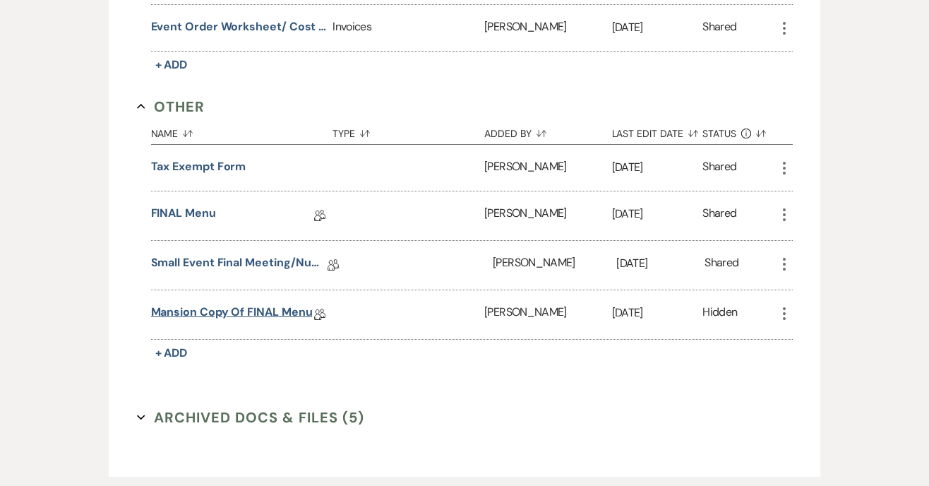
click at [209, 311] on link "Mansion Copy of FINAL Menu" at bounding box center [232, 315] width 162 height 22
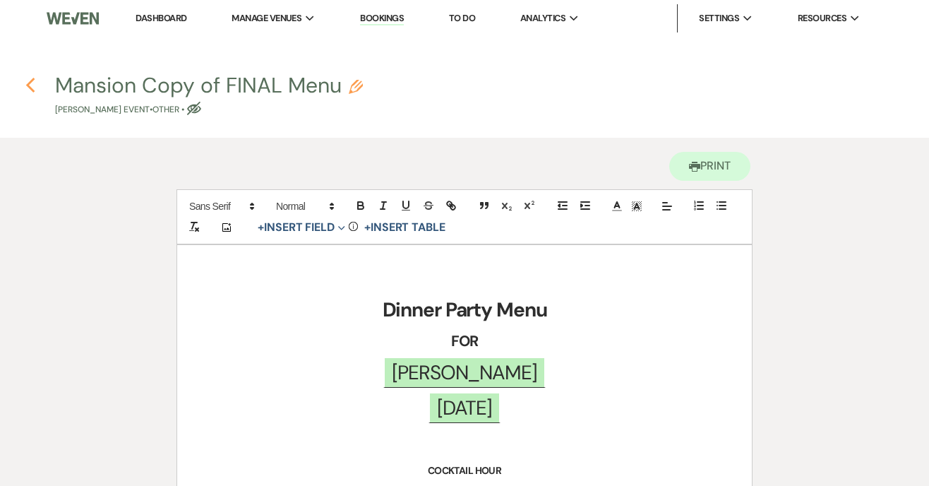
click at [35, 90] on icon "Previous" at bounding box center [30, 85] width 11 height 17
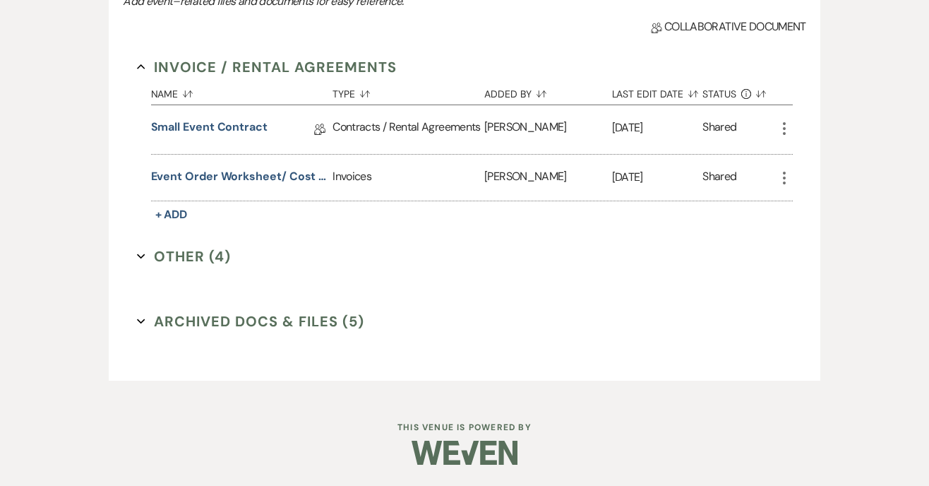
click at [143, 256] on icon "Expand" at bounding box center [141, 256] width 8 height 8
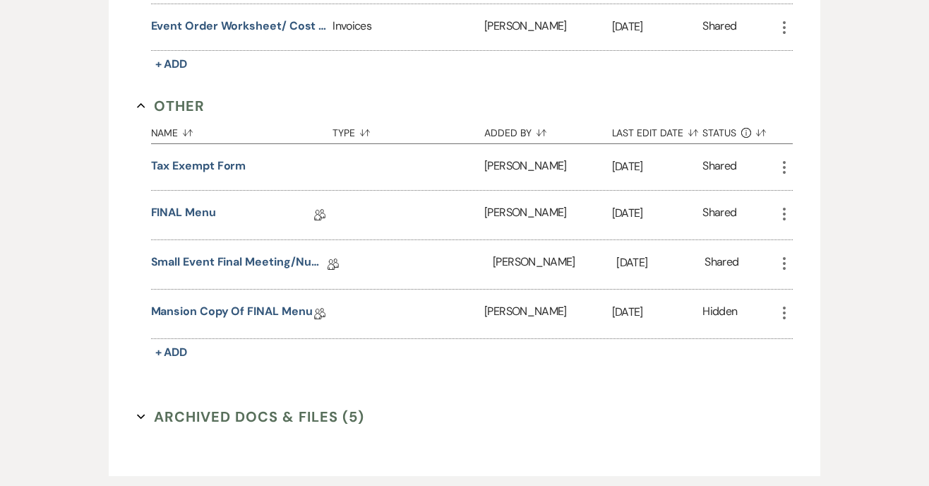
scroll to position [505, 0]
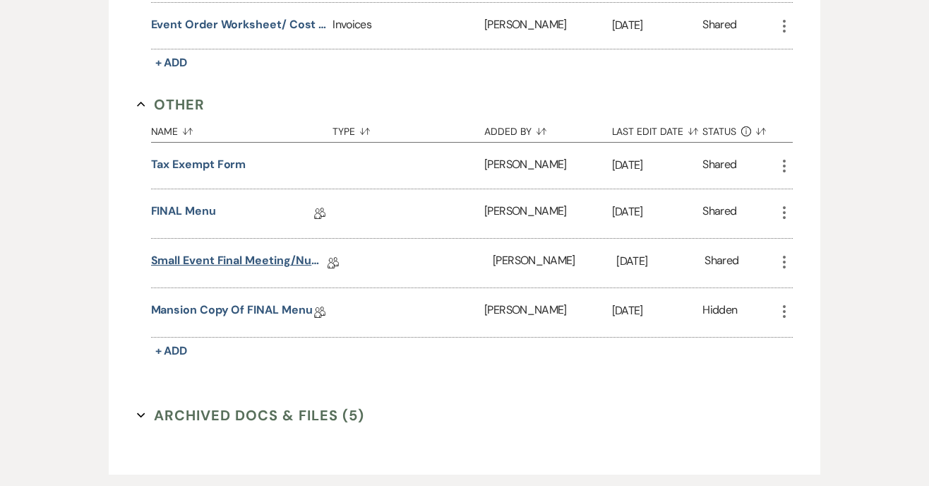
click at [246, 259] on link "Small Event Final Meeting/Numbers Doc" at bounding box center [239, 263] width 177 height 22
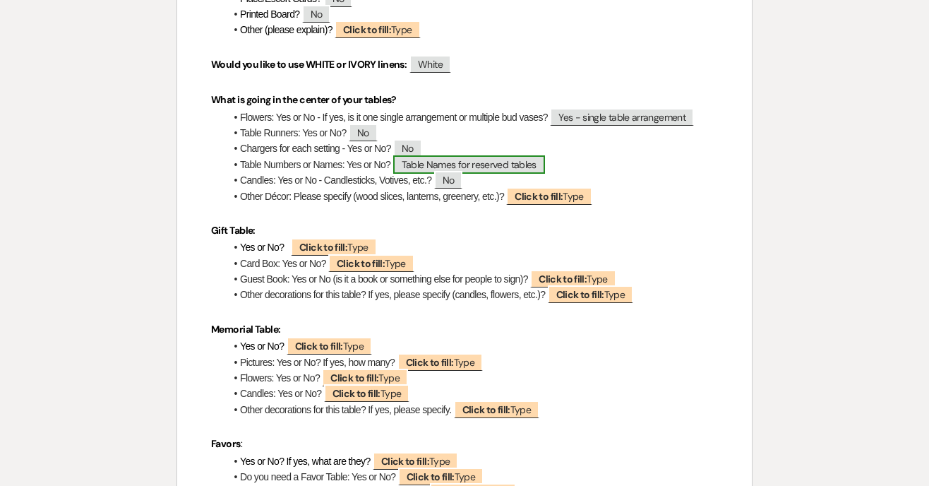
scroll to position [1686, 0]
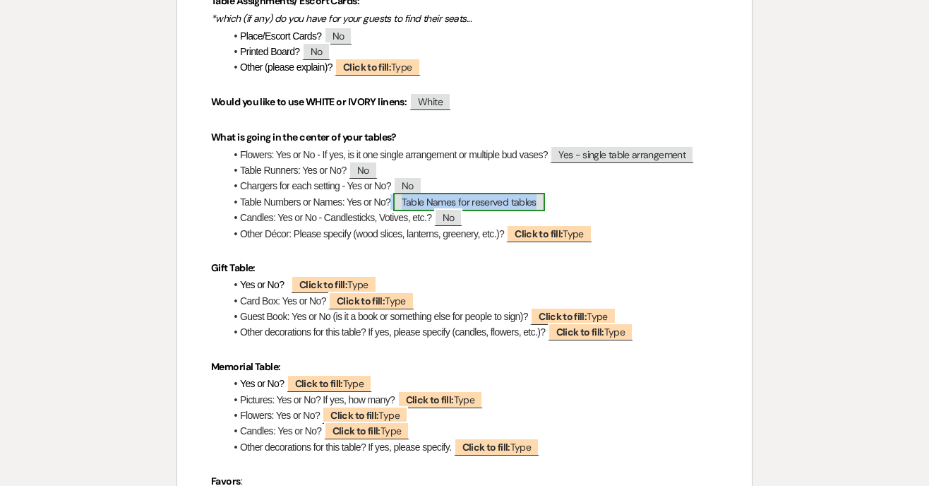
click at [453, 211] on span "Table Names for reserved tables" at bounding box center [469, 202] width 152 height 18
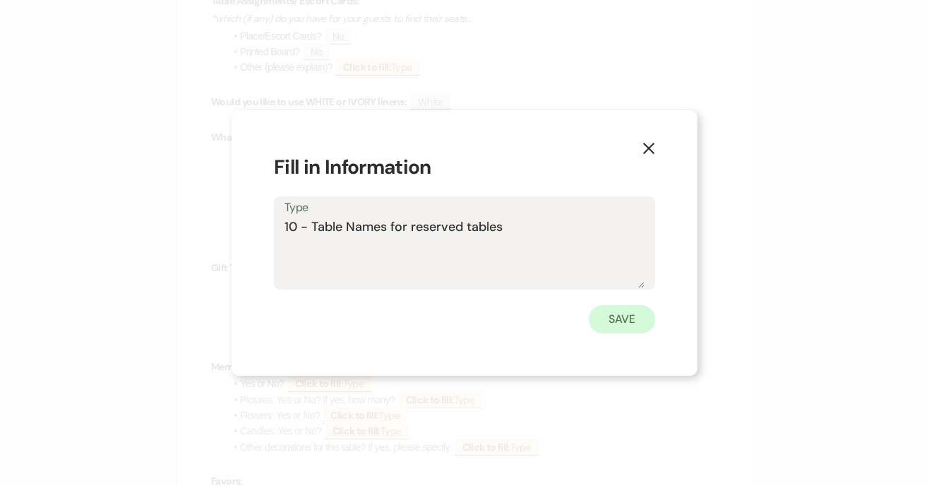
type textarea "10 - Table Names for reserved tables"
click at [613, 317] on button "Save" at bounding box center [622, 319] width 66 height 28
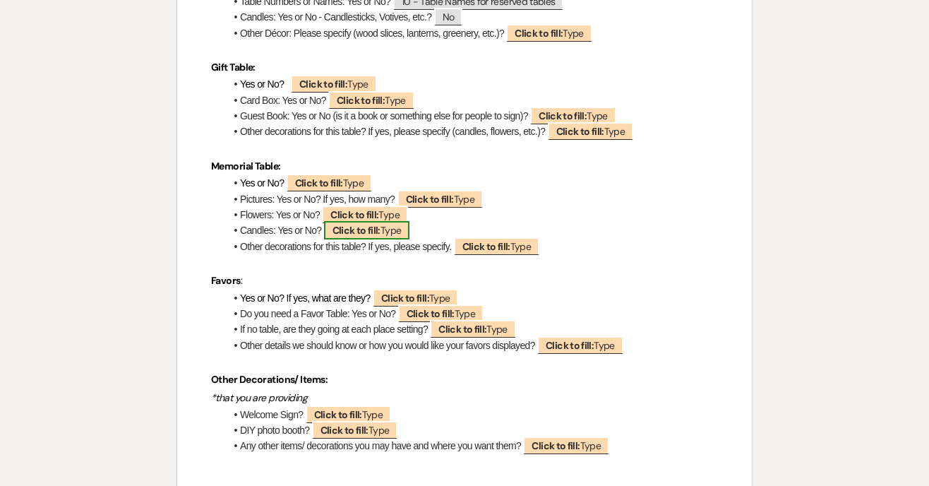
scroll to position [1884, 0]
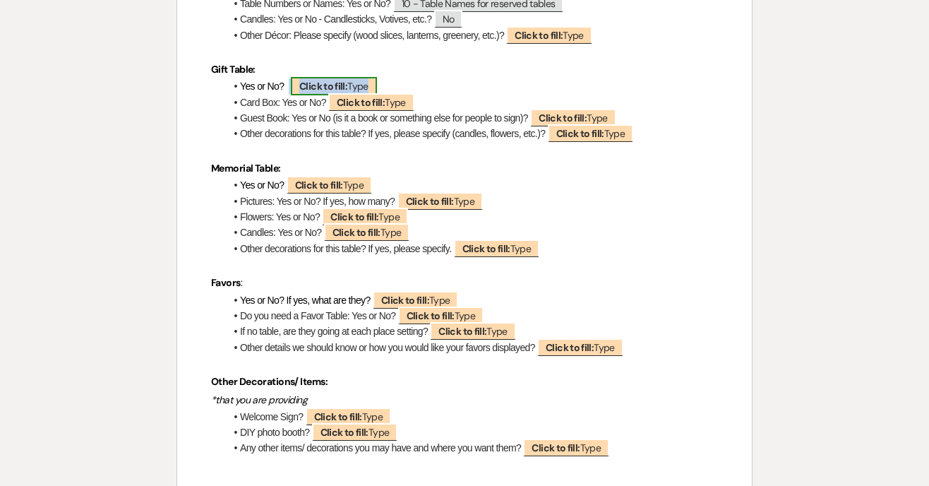
click at [350, 95] on span "Click to fill: Type" at bounding box center [334, 86] width 86 height 18
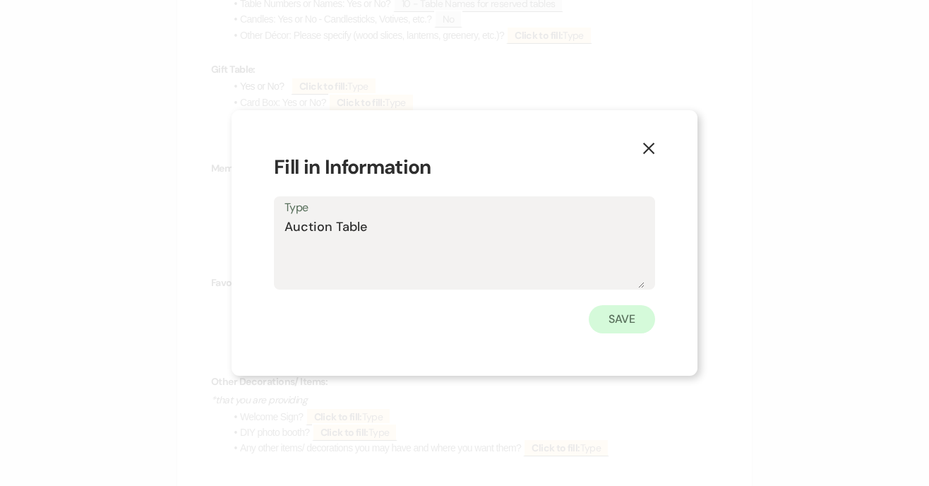
type textarea "Auction Table"
click at [611, 313] on button "Save" at bounding box center [622, 319] width 66 height 28
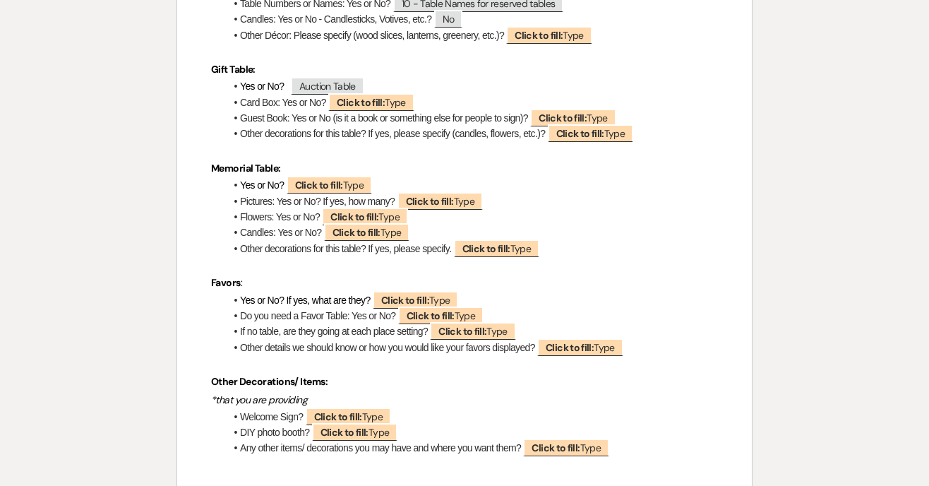
scroll to position [1990, 0]
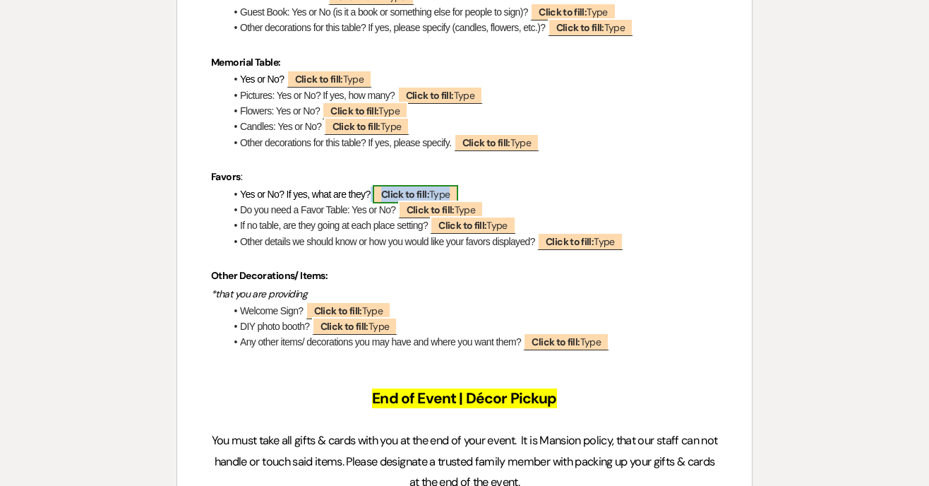
click at [400, 201] on b "Click to fill:" at bounding box center [405, 194] width 48 height 13
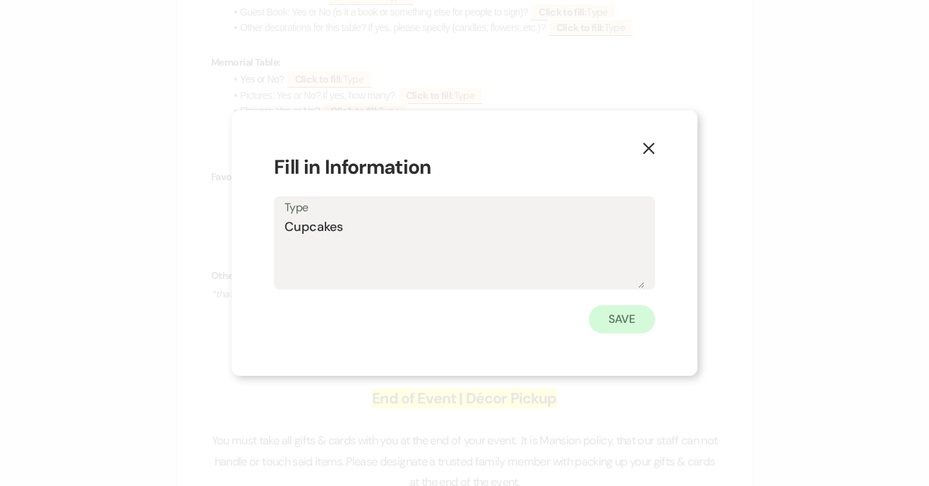
type textarea "Cupcakes"
click at [628, 320] on button "Save" at bounding box center [622, 319] width 66 height 28
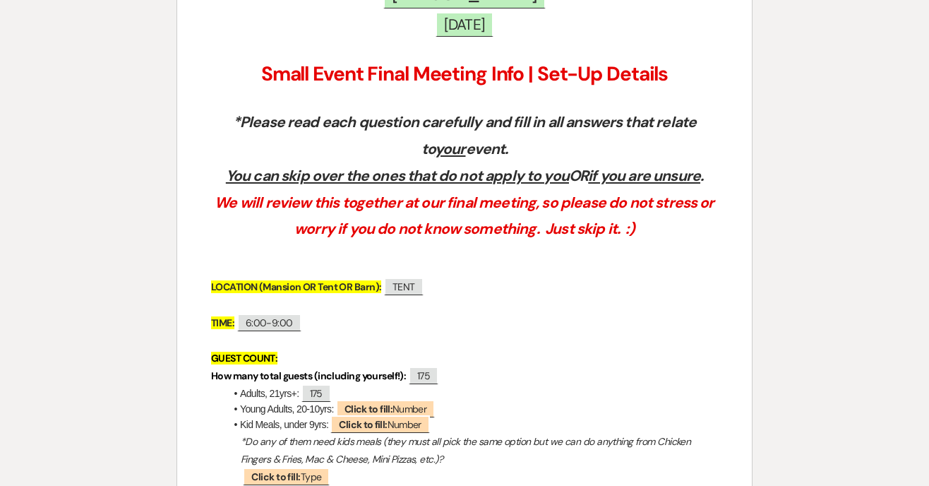
scroll to position [0, 0]
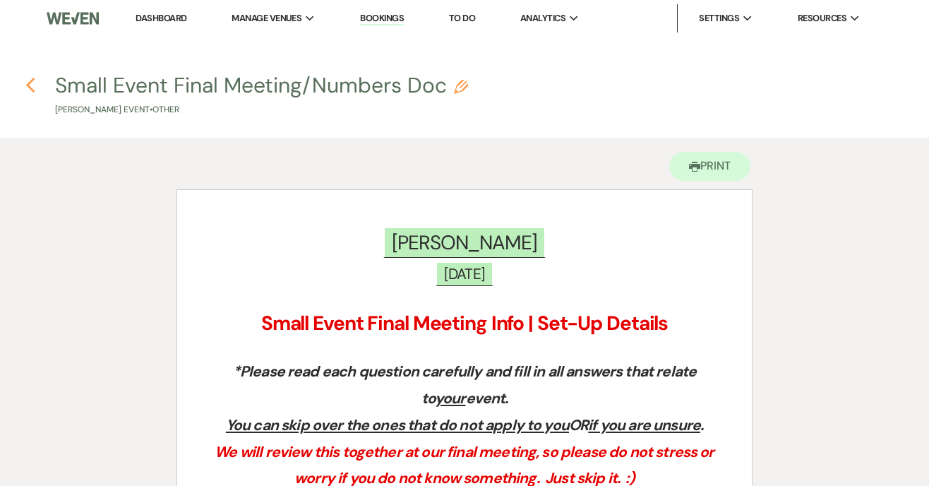
click at [25, 80] on icon "Previous" at bounding box center [30, 85] width 11 height 17
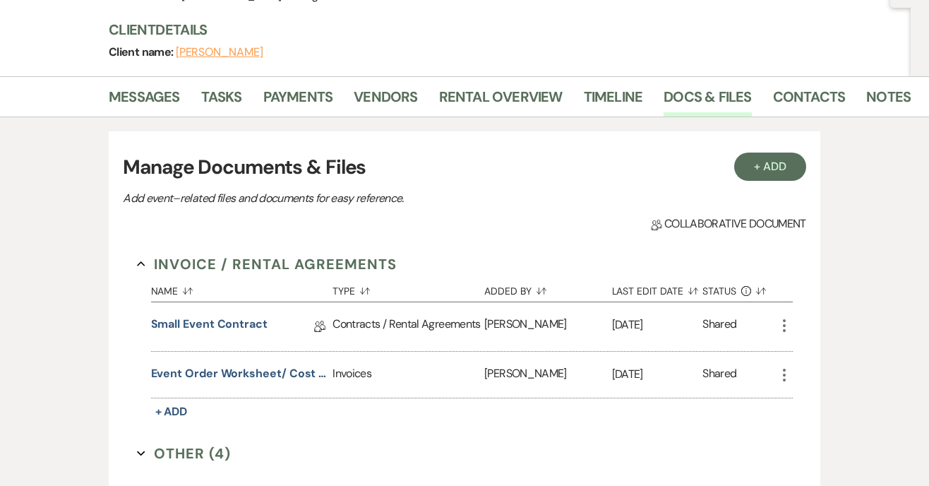
scroll to position [353, 0]
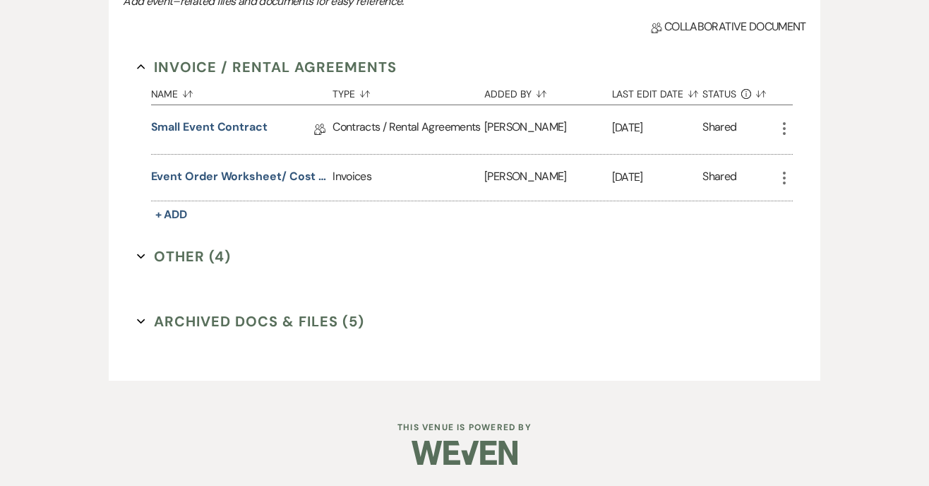
click at [138, 255] on use "button" at bounding box center [141, 256] width 8 height 5
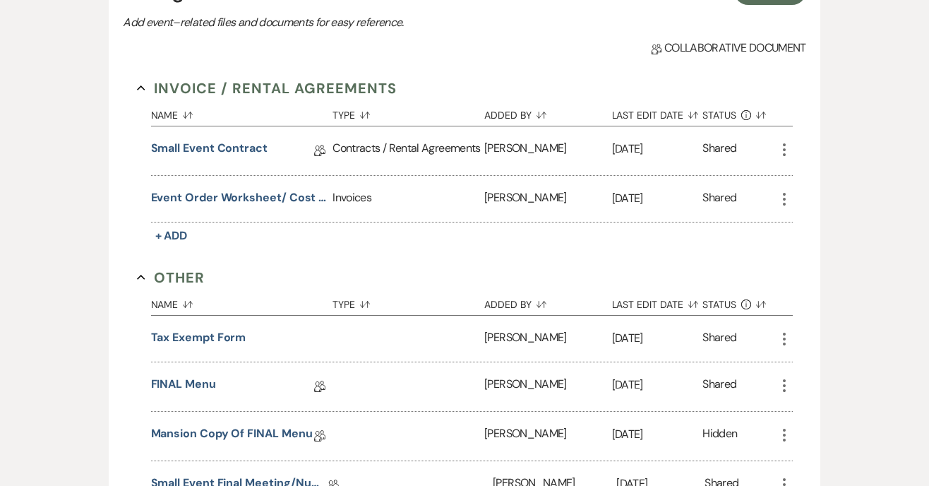
scroll to position [599, 0]
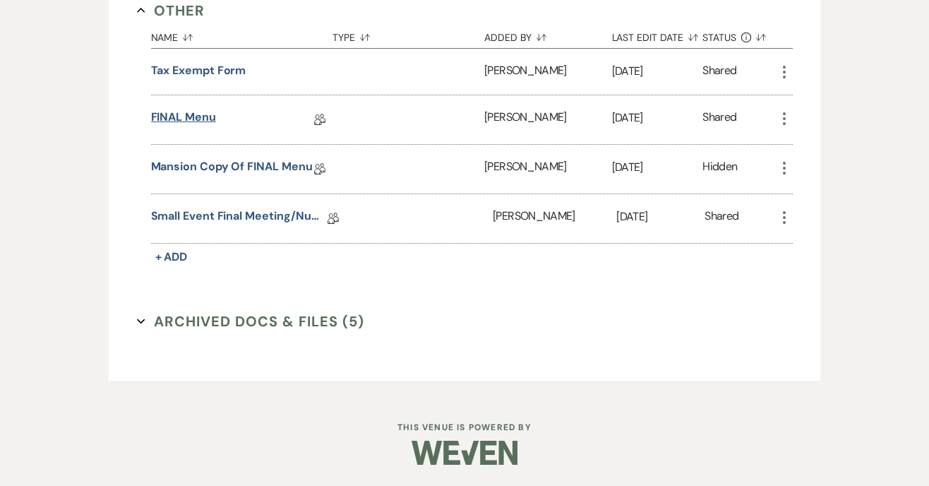
click at [191, 119] on link "FINAL Menu" at bounding box center [183, 120] width 65 height 22
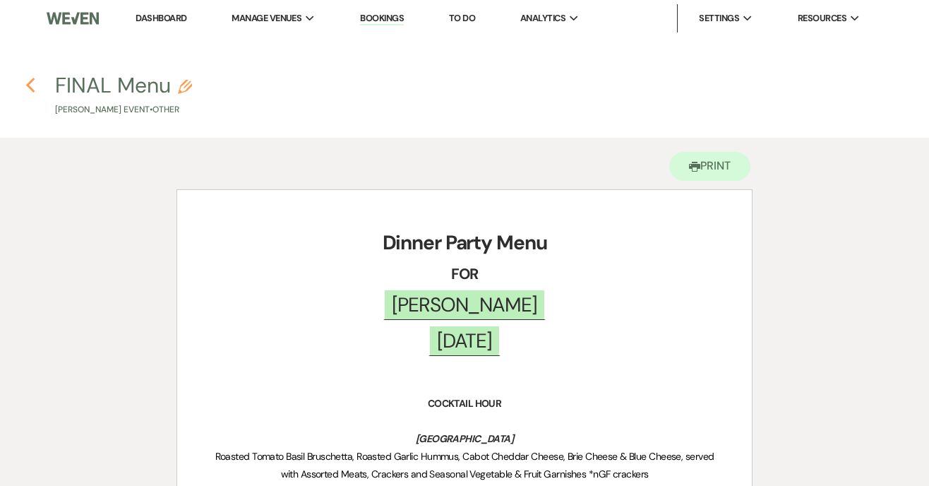
click at [32, 86] on icon "Previous" at bounding box center [30, 85] width 11 height 17
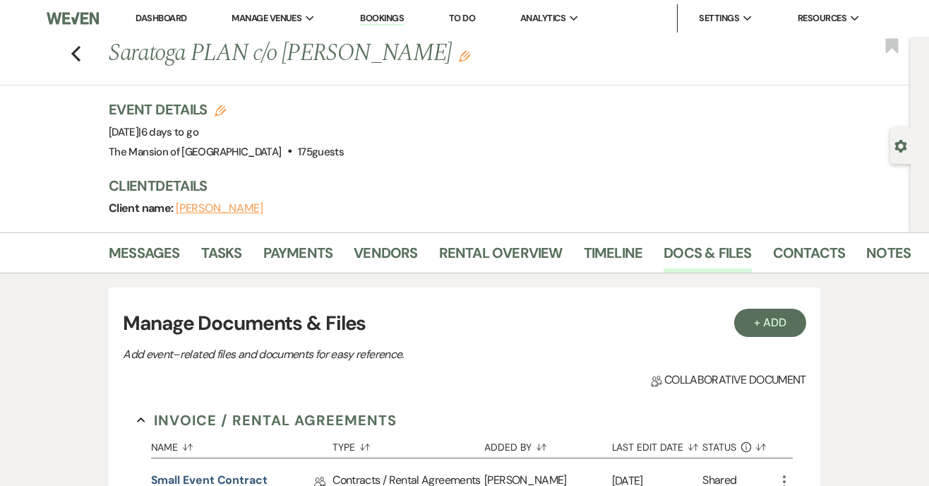
scroll to position [353, 0]
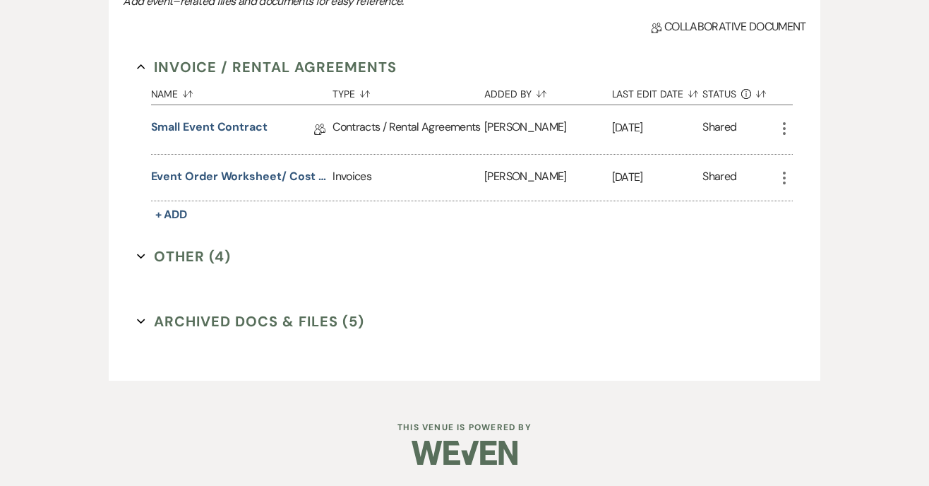
click at [138, 249] on button "Other (4) Expand" at bounding box center [184, 256] width 95 height 21
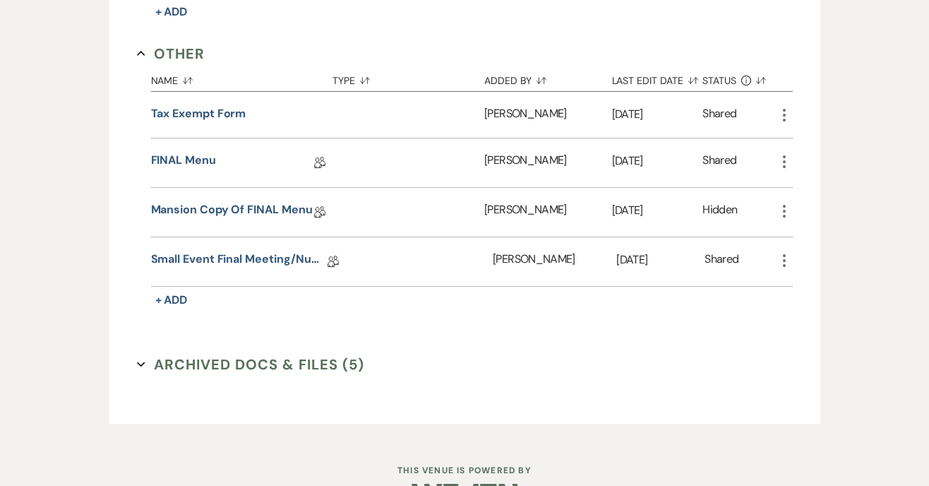
scroll to position [572, 0]
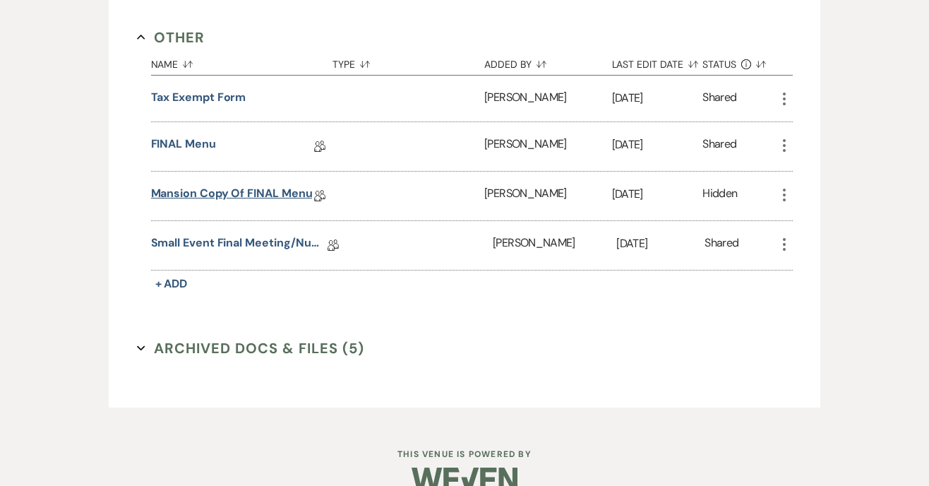
click at [229, 196] on link "Mansion Copy of FINAL Menu" at bounding box center [232, 196] width 162 height 22
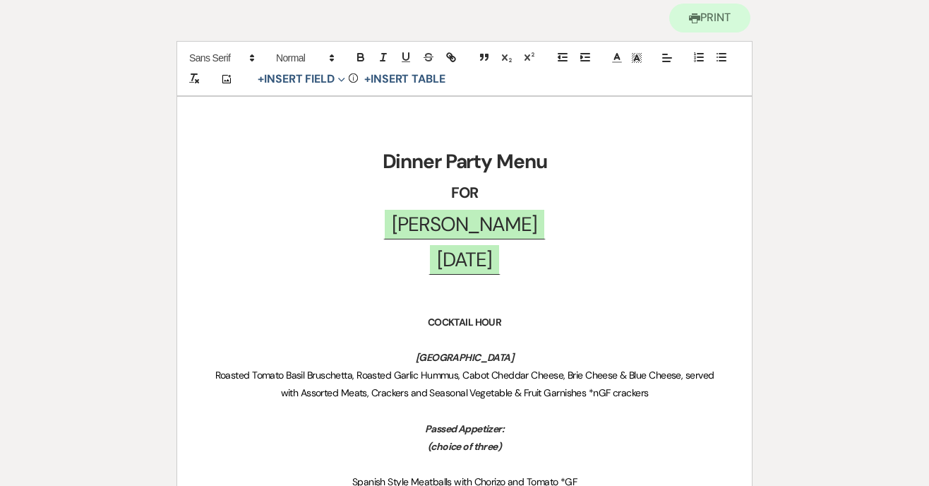
scroll to position [223, 0]
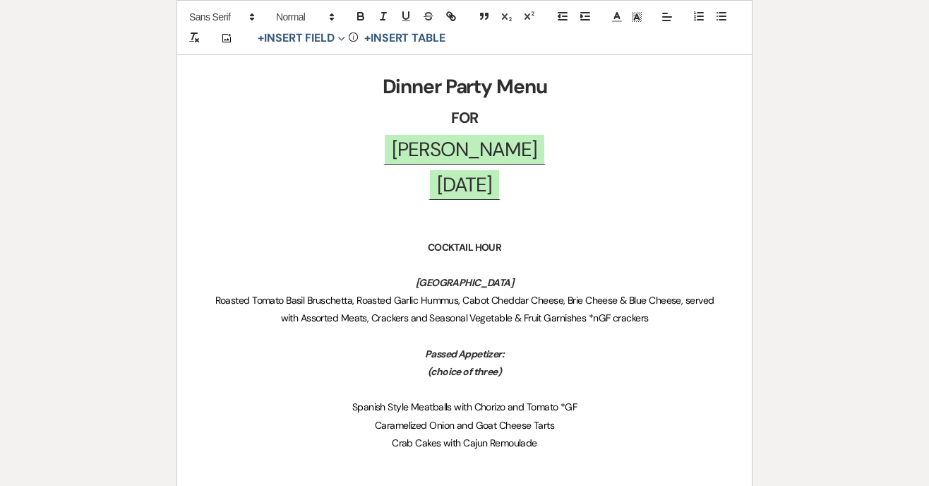
click at [517, 247] on p "COCKTAIL HOUR" at bounding box center [464, 248] width 507 height 18
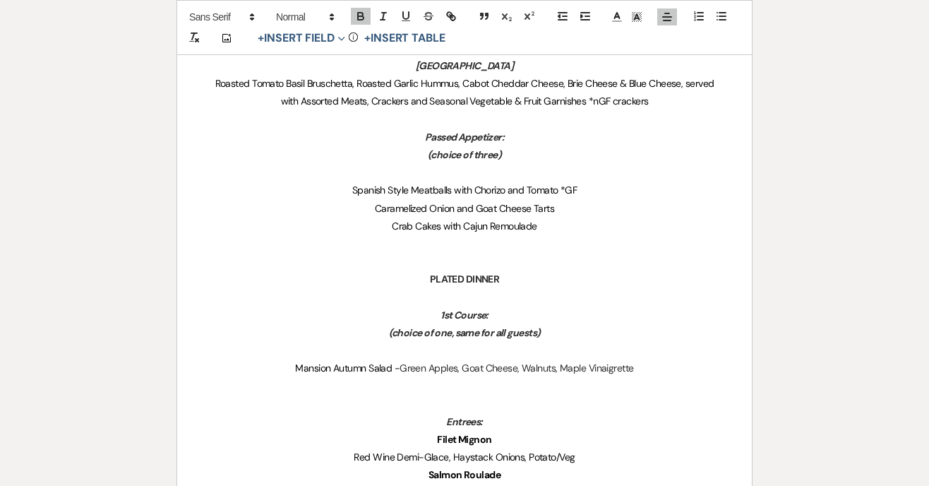
scroll to position [439, 0]
click at [510, 275] on p "PLATED DINNER" at bounding box center [464, 280] width 507 height 18
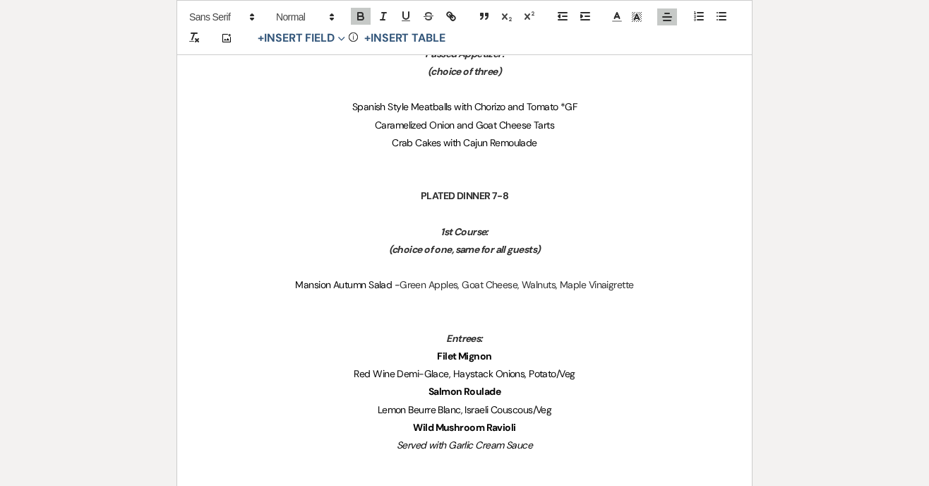
scroll to position [596, 0]
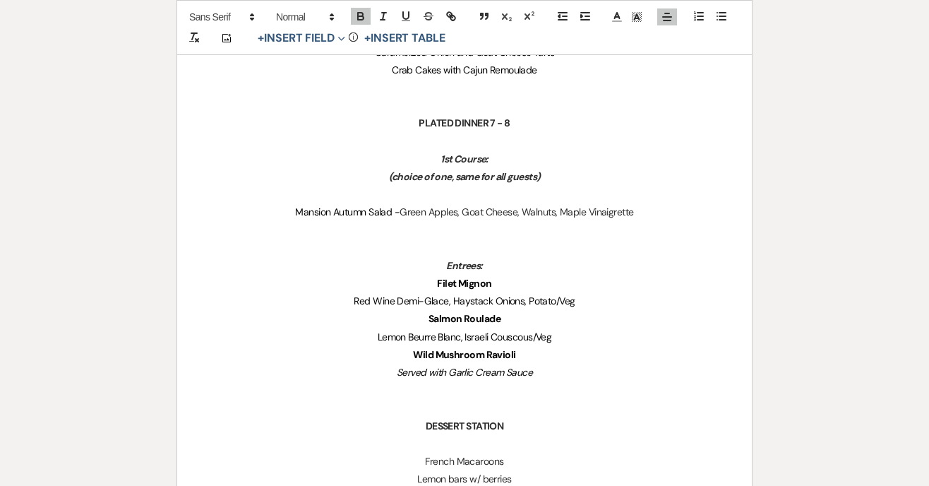
click at [502, 290] on p "Filet Mignon" at bounding box center [464, 284] width 507 height 18
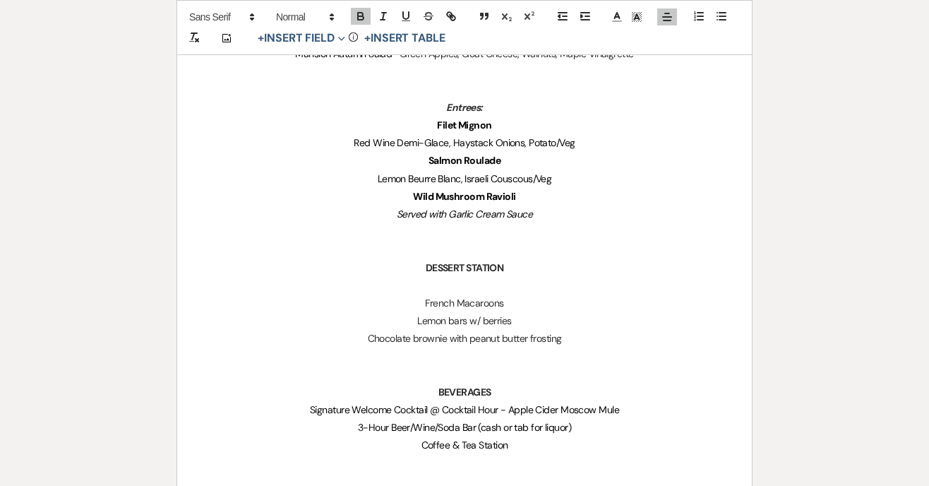
scroll to position [761, 0]
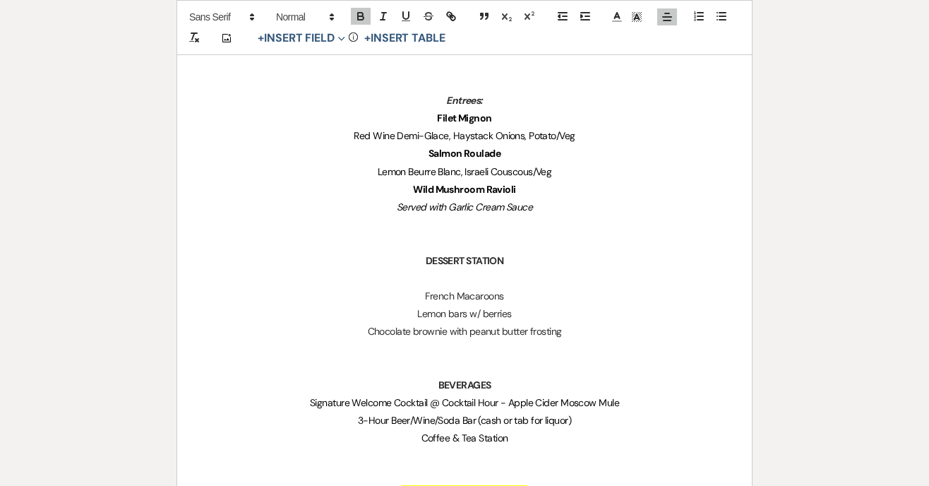
click at [479, 270] on p at bounding box center [464, 279] width 507 height 18
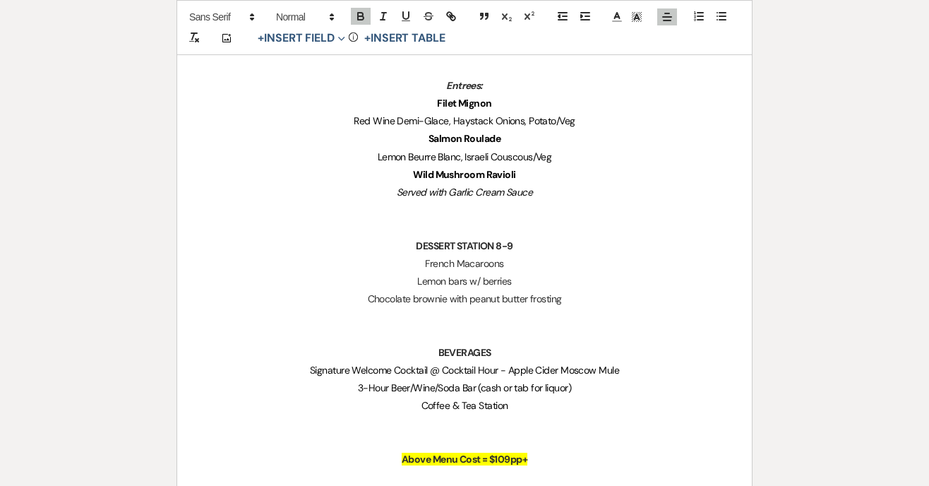
scroll to position [778, 0]
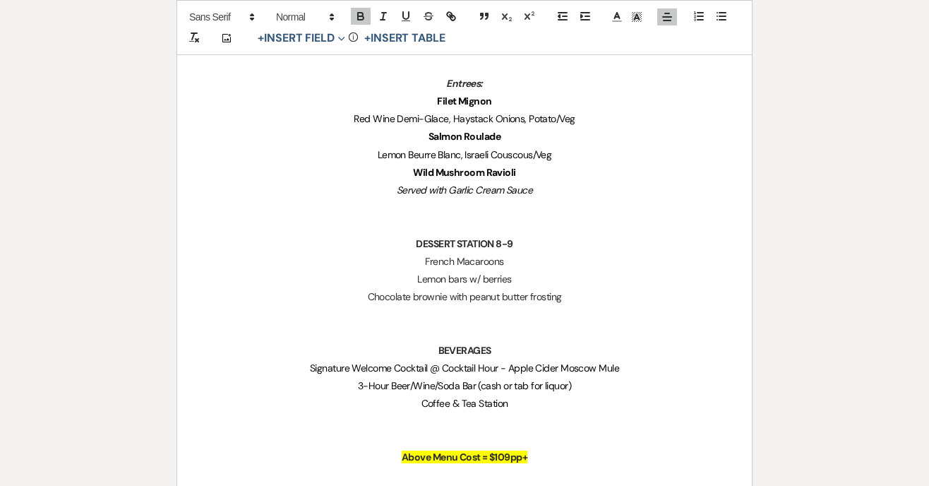
click at [625, 365] on p "Signature Welcome Cocktail @ Cocktail Hour - Apple Cider Moscow Mule" at bounding box center [464, 368] width 507 height 18
click at [538, 366] on span "Signature Welcome Cocktail @ Cocktail Hour - Apple Cider Moscow Mule *some nona…" at bounding box center [465, 368] width 477 height 13
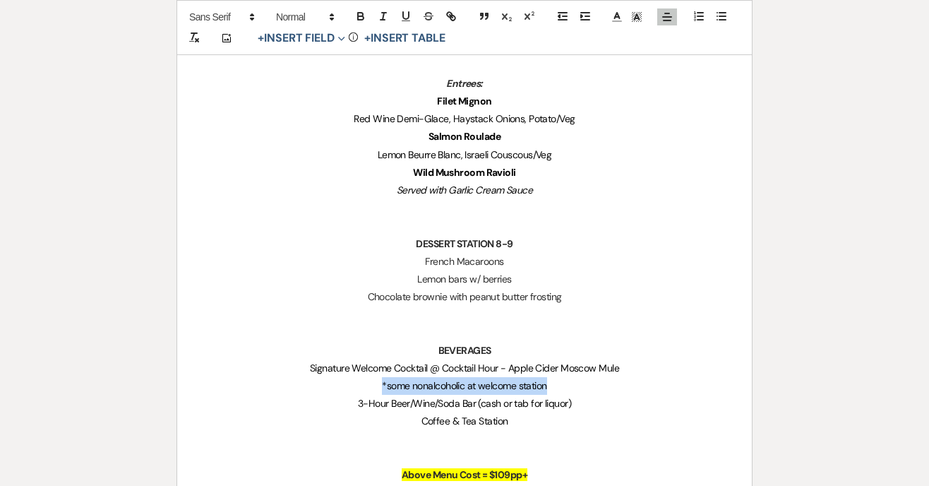
drag, startPoint x: 378, startPoint y: 383, endPoint x: 555, endPoint y: 383, distance: 177.3
click at [555, 383] on p "﻿ *some nonalcoholic at welcome station" at bounding box center [464, 386] width 507 height 18
click at [633, 12] on rect at bounding box center [633, 12] width 1 height 1
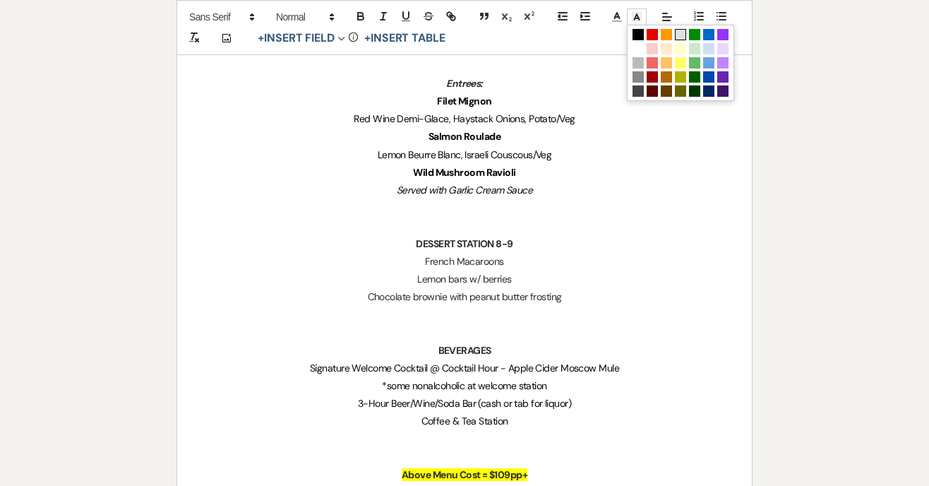
click at [681, 35] on span at bounding box center [680, 34] width 11 height 11
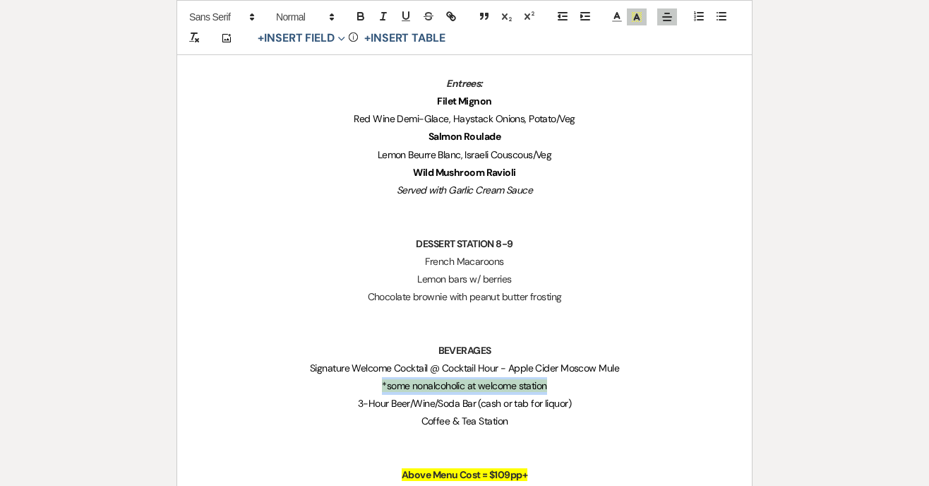
click at [570, 388] on p "﻿ *some nonalcoholic at welcome station" at bounding box center [464, 386] width 507 height 18
click at [565, 382] on p "*some nonalcoholic at welcome station" at bounding box center [464, 386] width 507 height 18
click at [573, 431] on p at bounding box center [464, 440] width 507 height 18
click at [550, 416] on p "Coffee & Tea Station" at bounding box center [464, 421] width 507 height 18
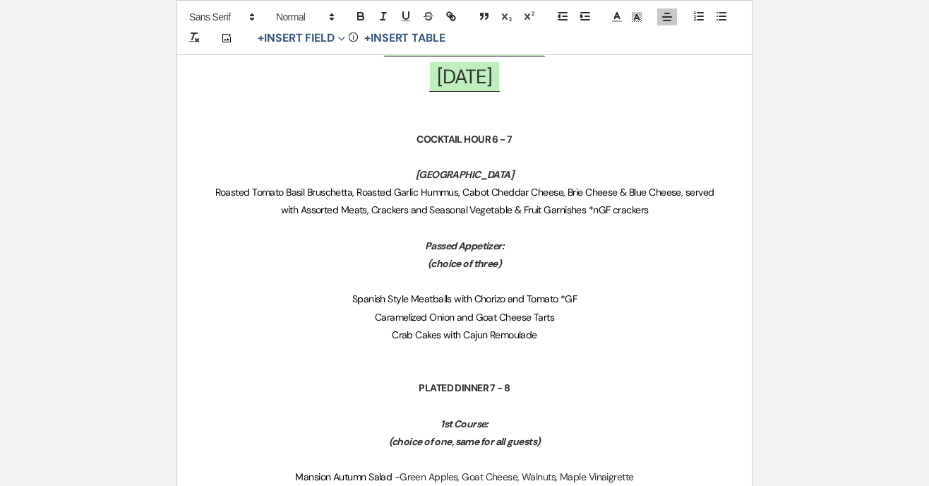
scroll to position [0, 0]
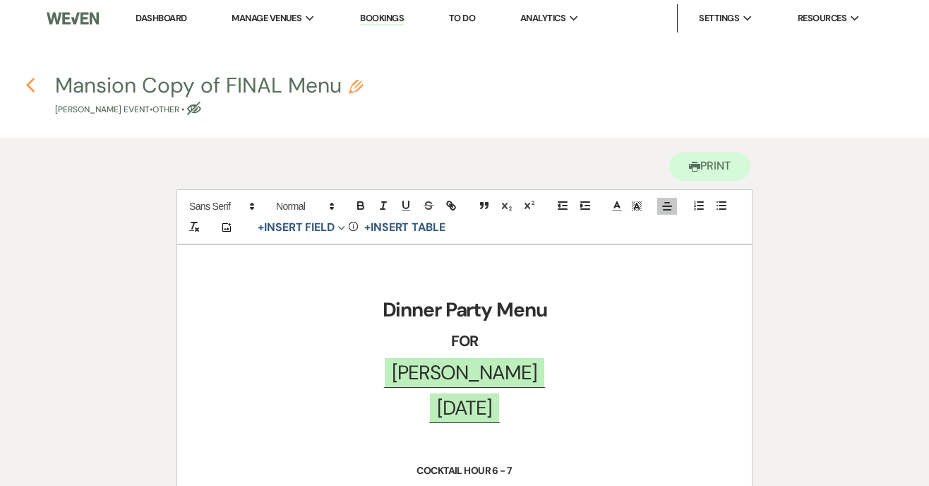
click at [25, 78] on icon "Previous" at bounding box center [30, 85] width 11 height 17
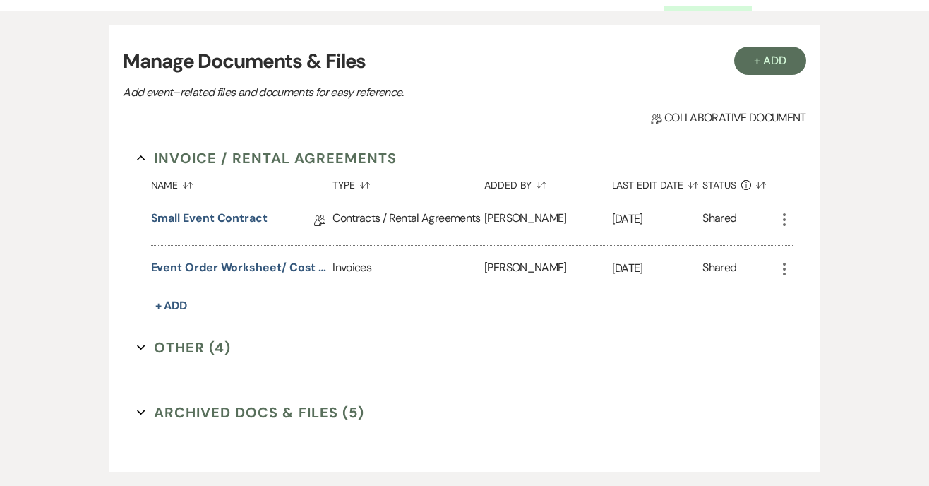
scroll to position [259, 0]
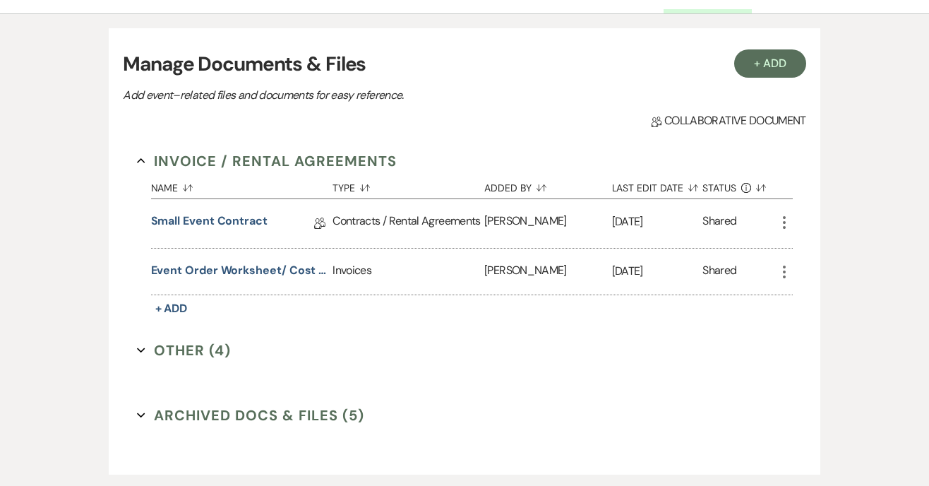
click at [140, 346] on icon "Expand" at bounding box center [141, 350] width 8 height 8
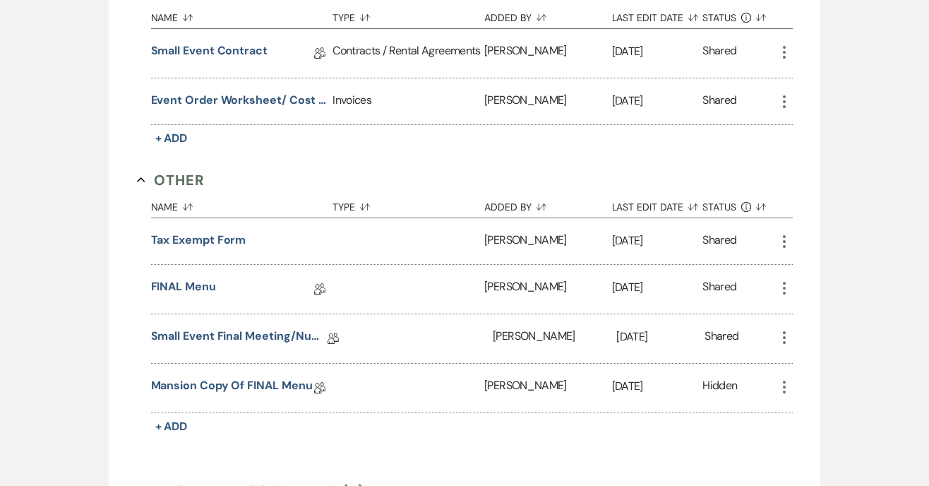
scroll to position [436, 0]
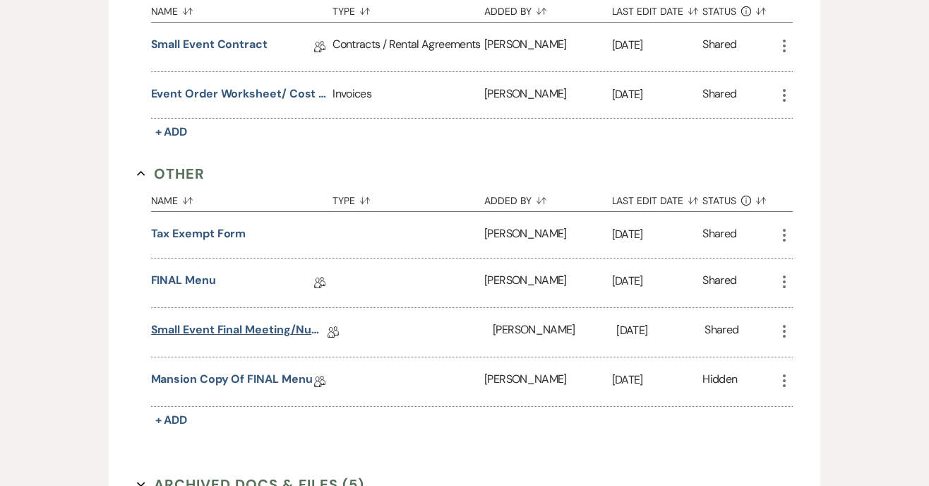
click at [212, 333] on link "Small Event Final Meeting/Numbers Doc" at bounding box center [239, 332] width 177 height 22
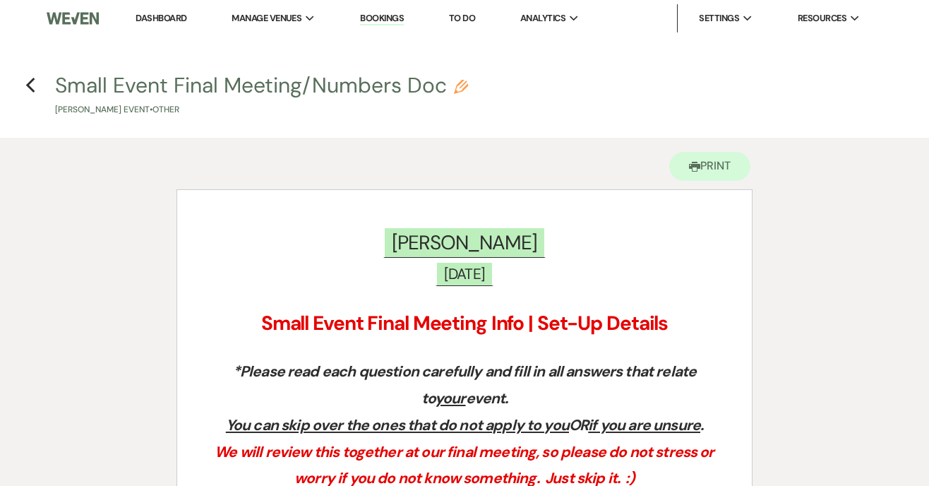
click at [23, 84] on h4 "Previous Small Event Final Meeting/Numbers Doc Pencil [PERSON_NAME] Event • Oth…" at bounding box center [464, 94] width 929 height 46
click at [30, 85] on icon "Previous" at bounding box center [30, 85] width 11 height 17
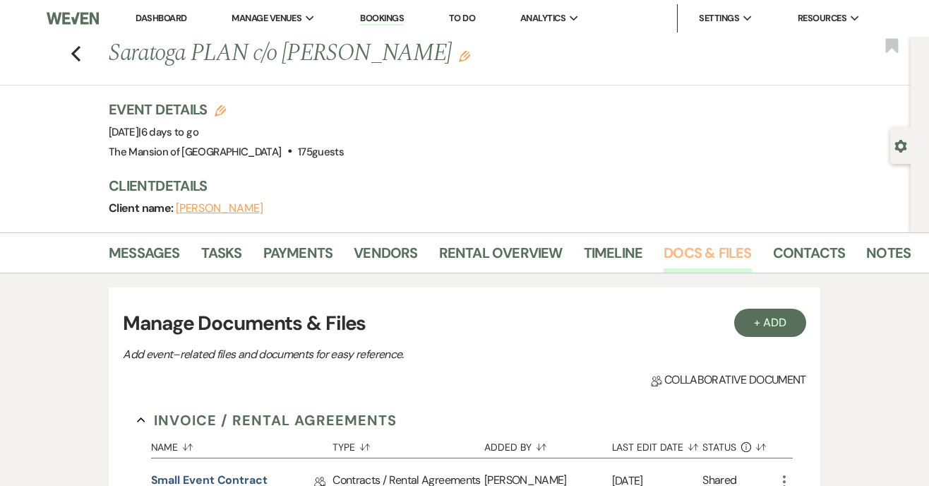
click at [723, 247] on link "Docs & Files" at bounding box center [708, 257] width 88 height 31
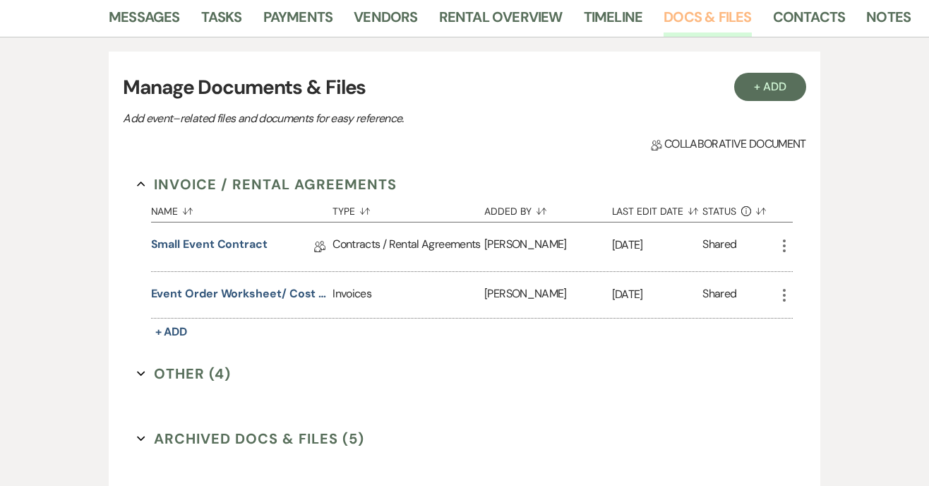
scroll to position [353, 0]
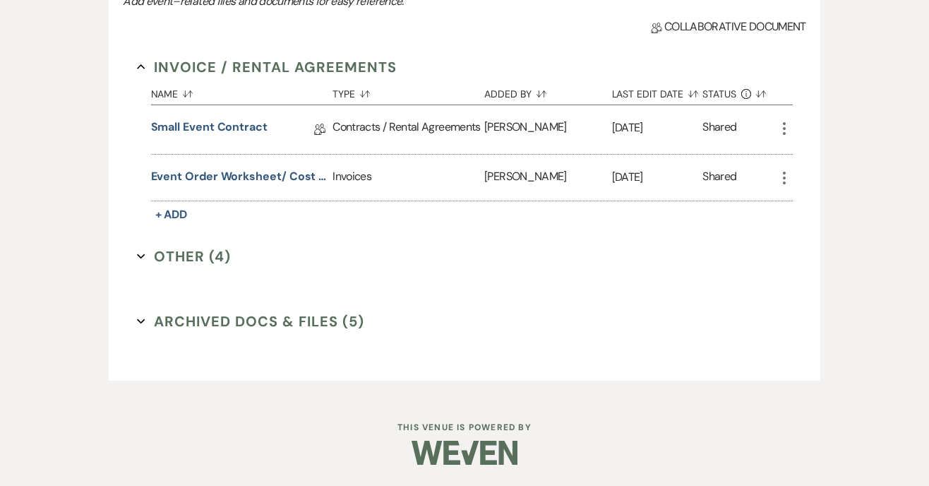
click at [143, 259] on icon "Expand" at bounding box center [141, 256] width 8 height 8
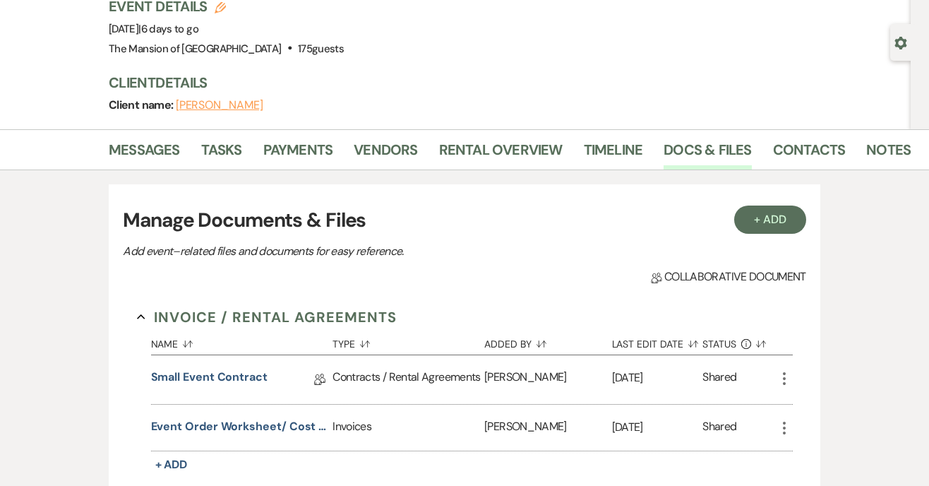
scroll to position [0, 0]
